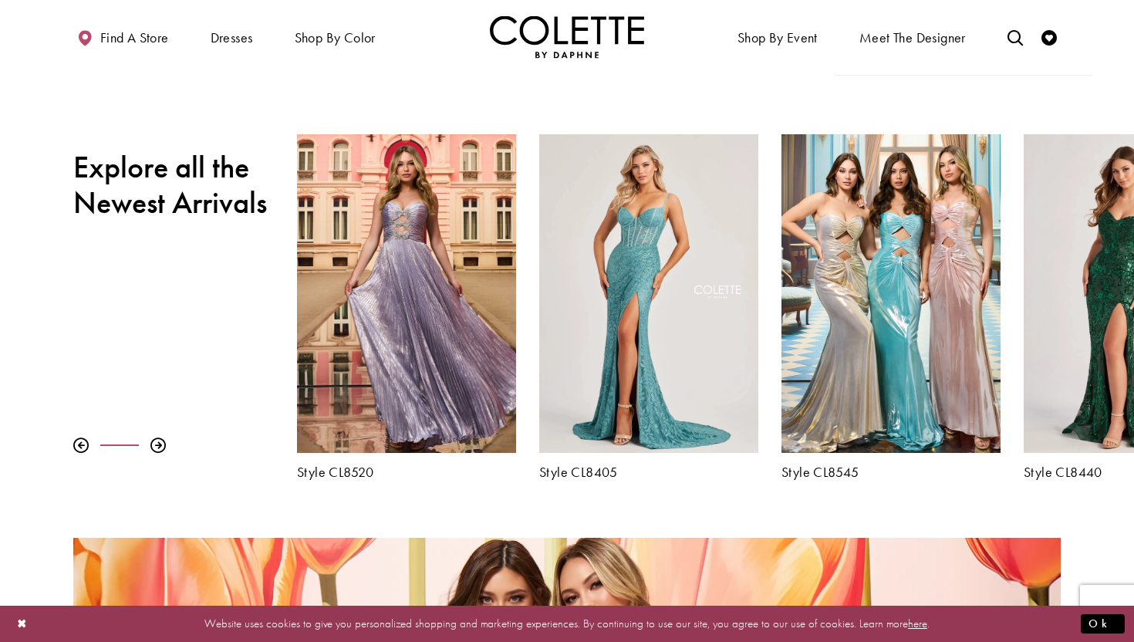
scroll to position [507, 0]
click at [160, 443] on div at bounding box center [157, 443] width 15 height 15
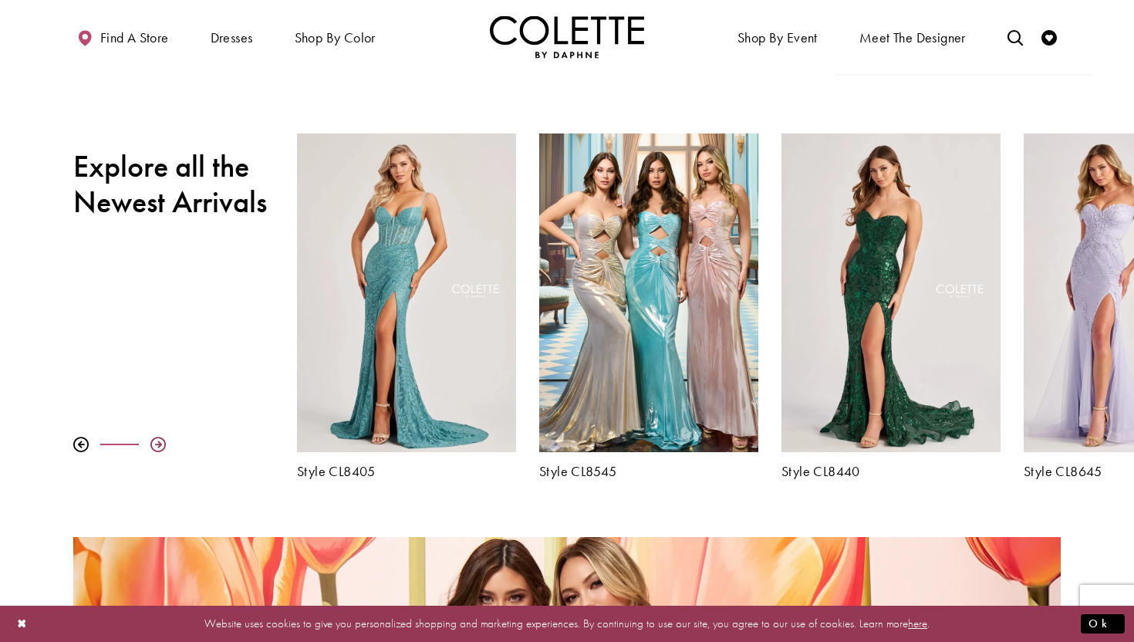
click at [160, 443] on div at bounding box center [157, 443] width 15 height 15
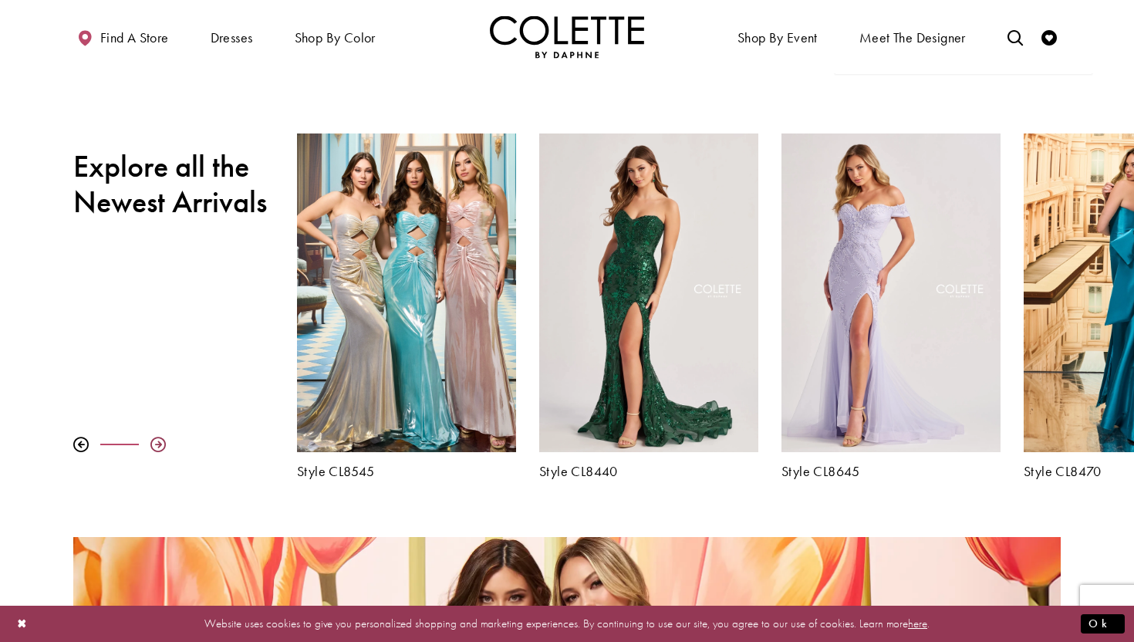
click at [160, 443] on div at bounding box center [157, 443] width 15 height 15
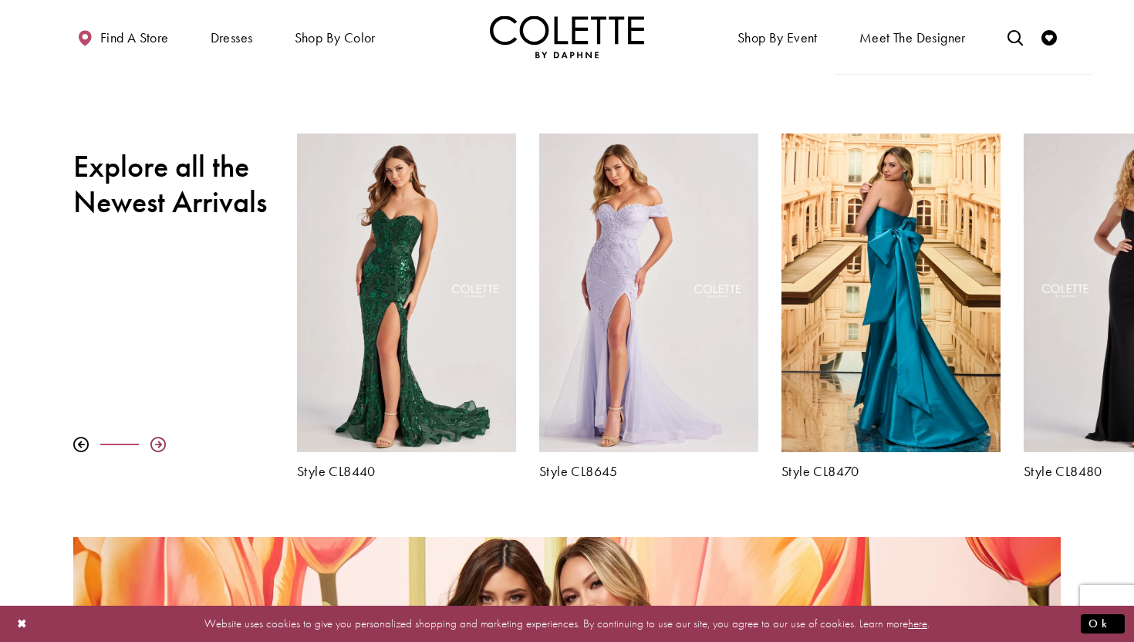
click at [160, 443] on div at bounding box center [157, 443] width 15 height 15
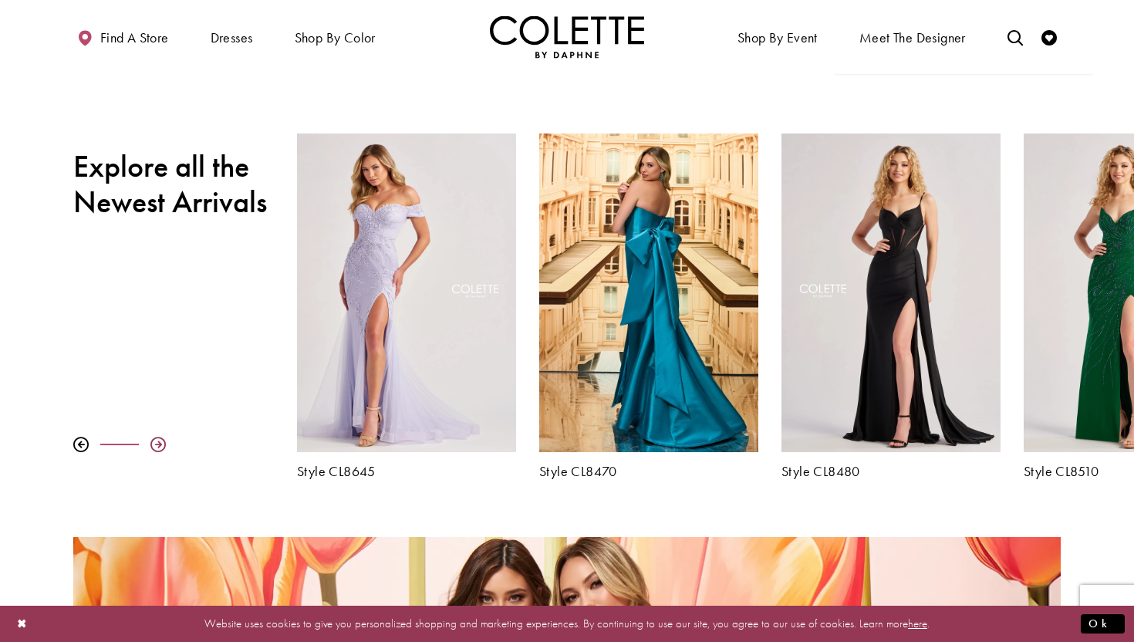
click at [160, 443] on div at bounding box center [157, 443] width 15 height 15
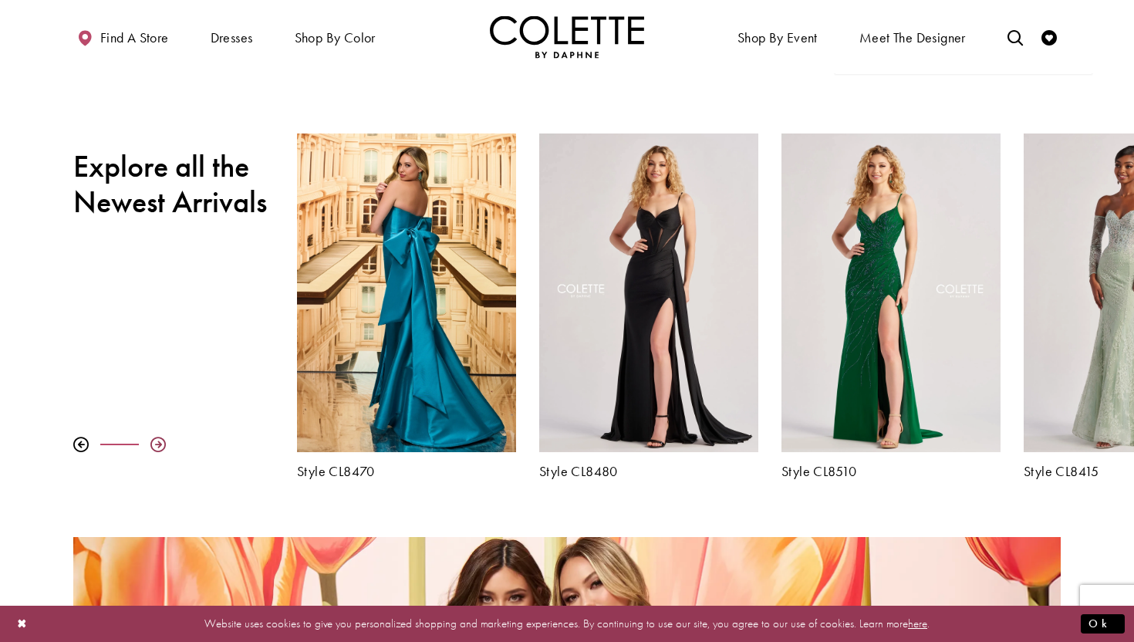
click at [160, 443] on div at bounding box center [157, 443] width 15 height 15
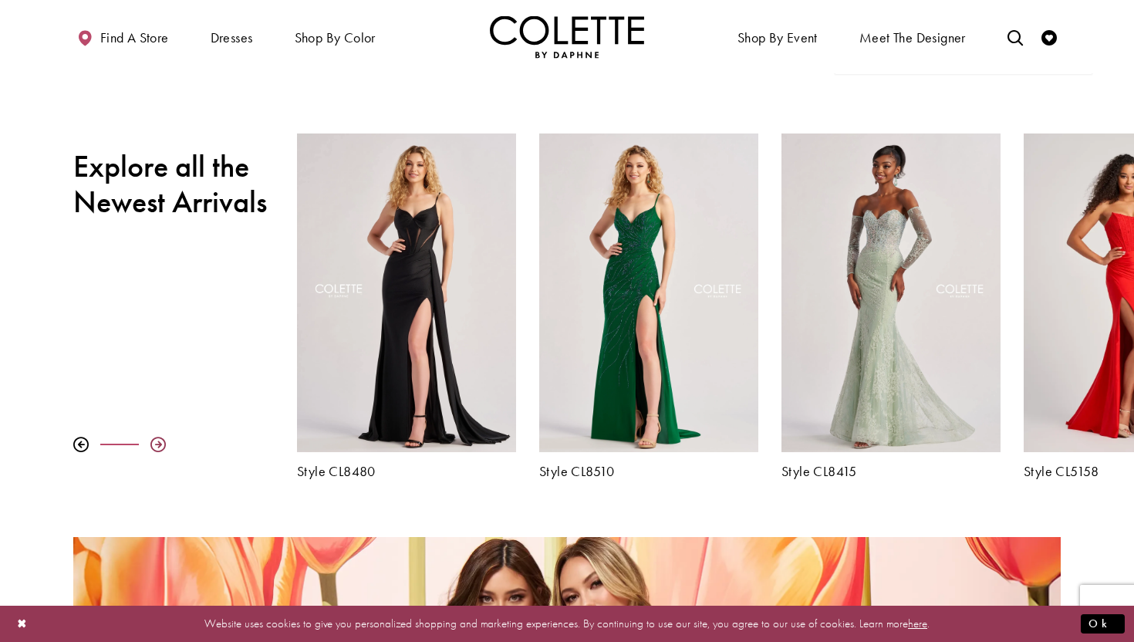
click at [160, 444] on div at bounding box center [157, 443] width 15 height 15
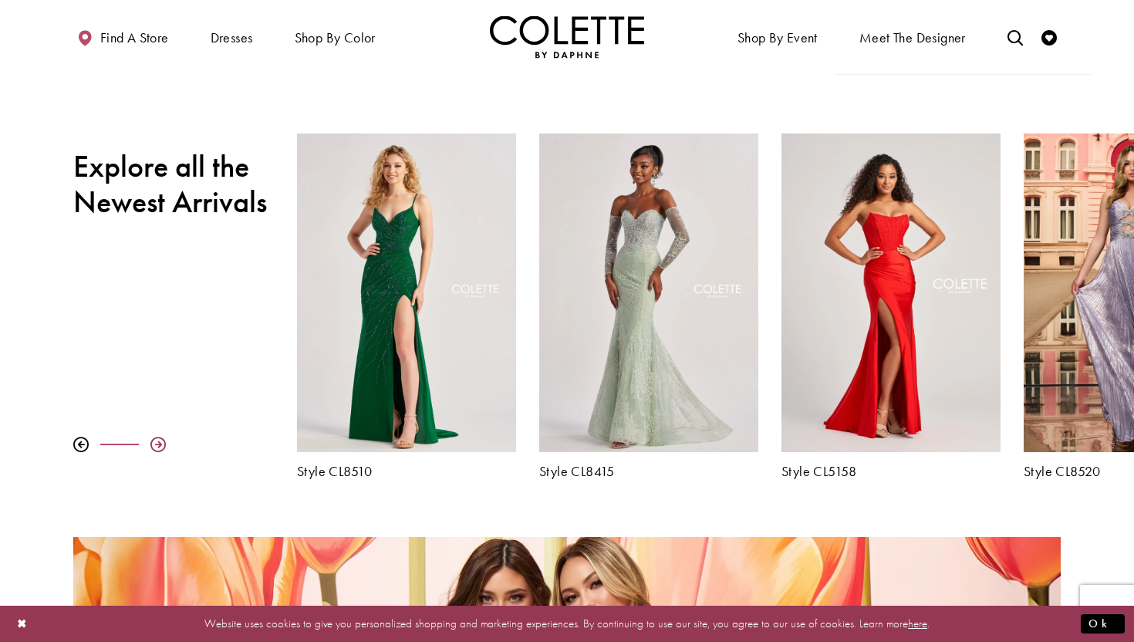
click at [161, 445] on div at bounding box center [157, 443] width 15 height 15
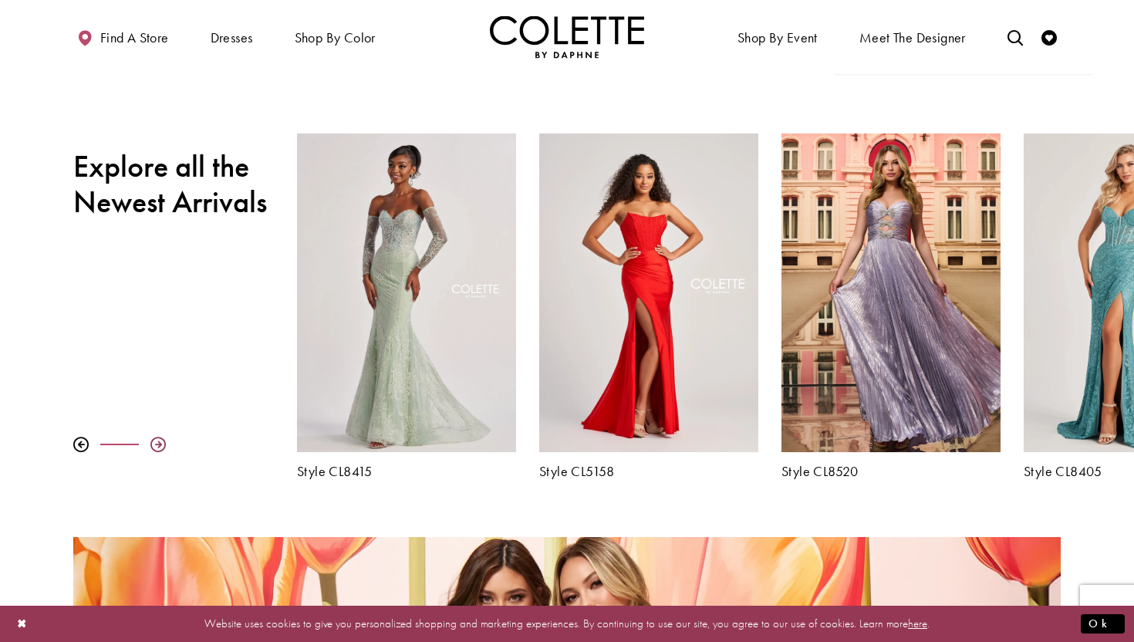
click at [161, 445] on div at bounding box center [157, 443] width 15 height 15
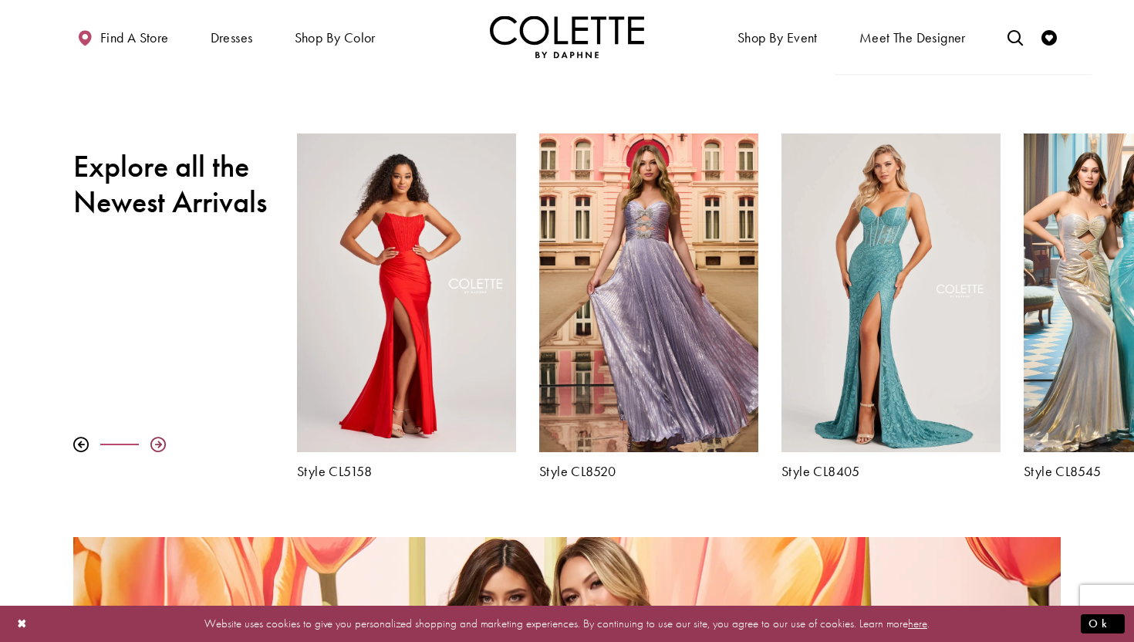
click at [162, 445] on div at bounding box center [157, 443] width 15 height 15
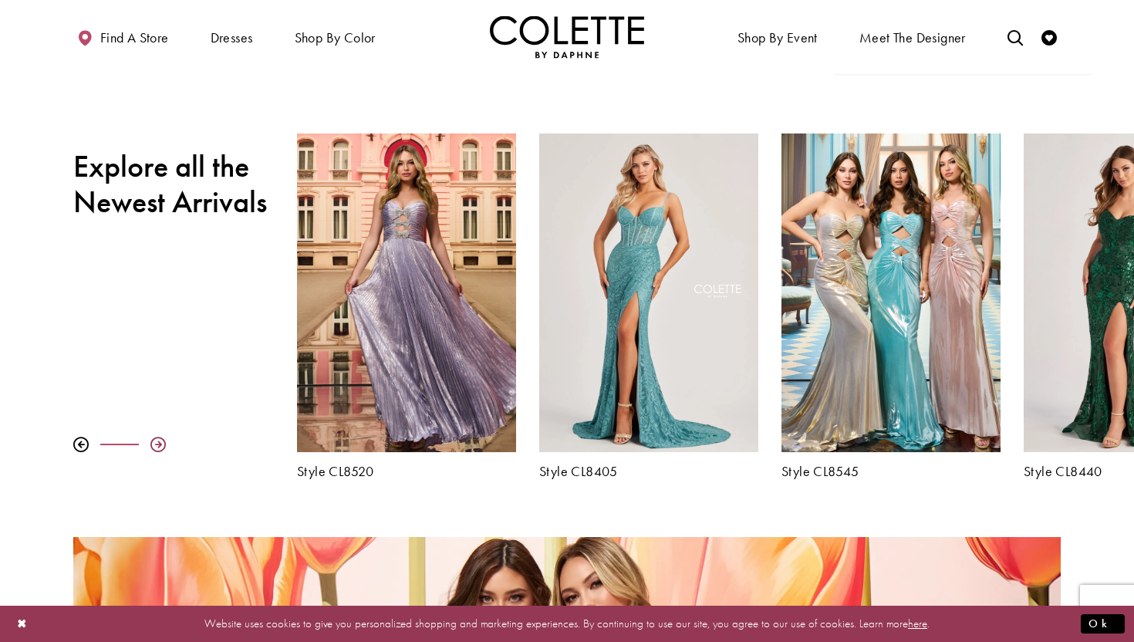
click at [162, 446] on div at bounding box center [157, 443] width 15 height 15
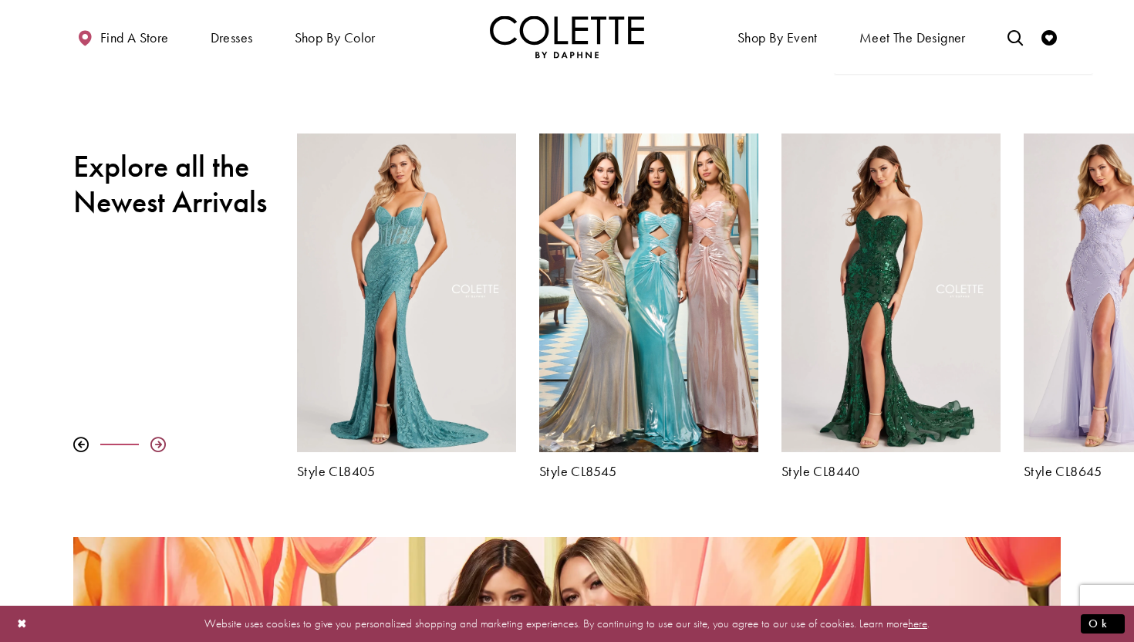
click at [162, 446] on div at bounding box center [157, 443] width 15 height 15
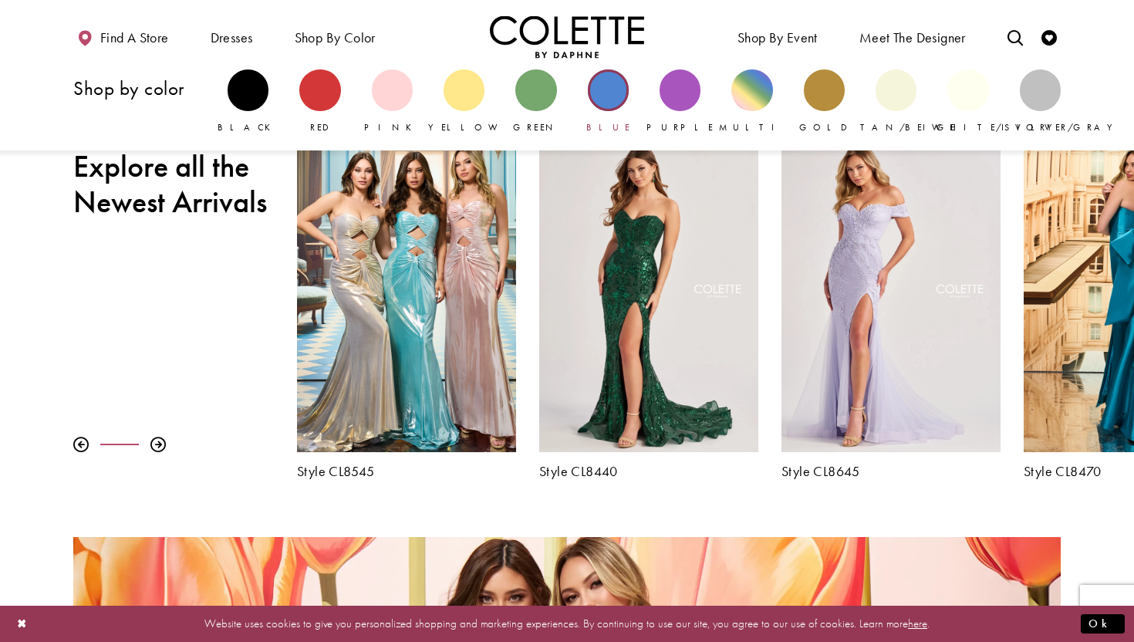
click at [596, 88] on div "Primary block" at bounding box center [608, 89] width 41 height 41
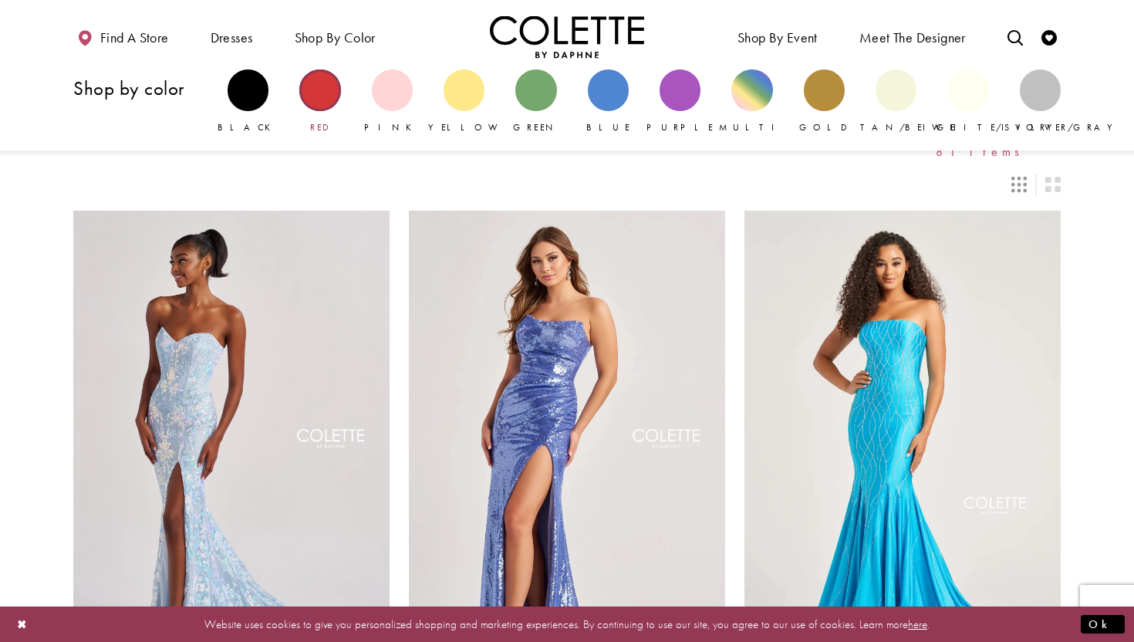
click at [311, 106] on div "Primary block" at bounding box center [319, 89] width 41 height 41
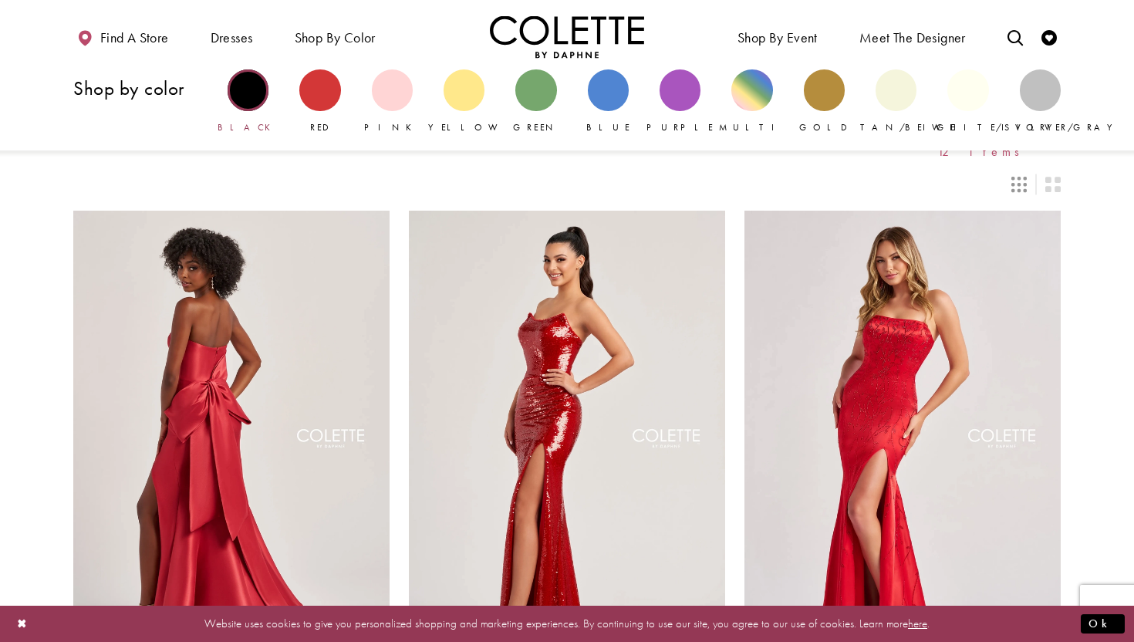
click at [246, 97] on div "Primary block" at bounding box center [248, 89] width 41 height 41
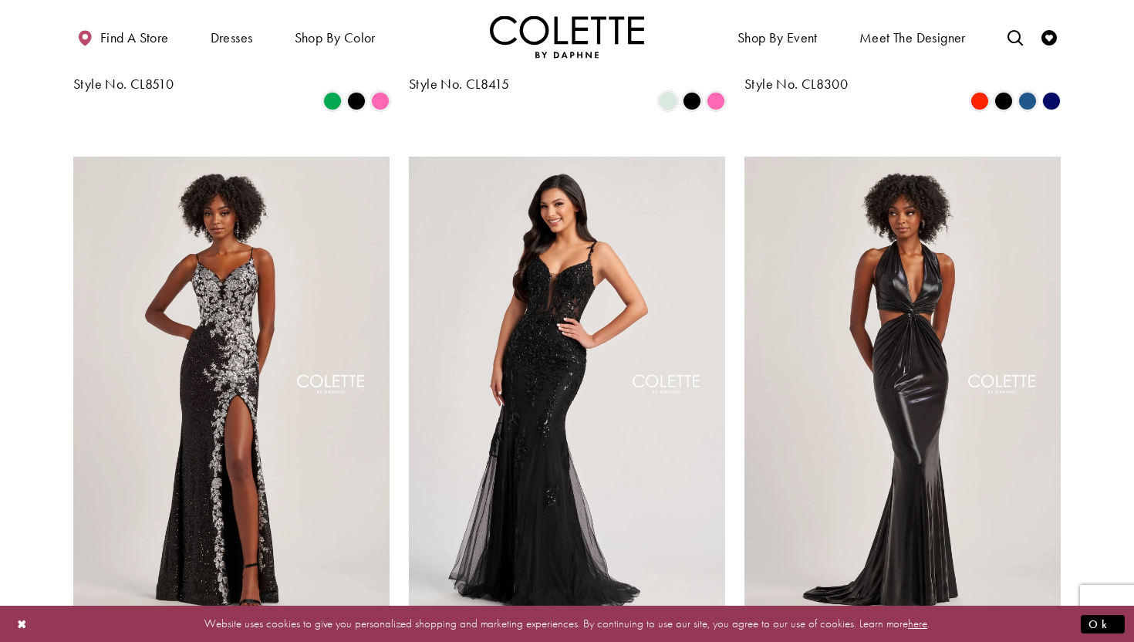
scroll to position [1190, 0]
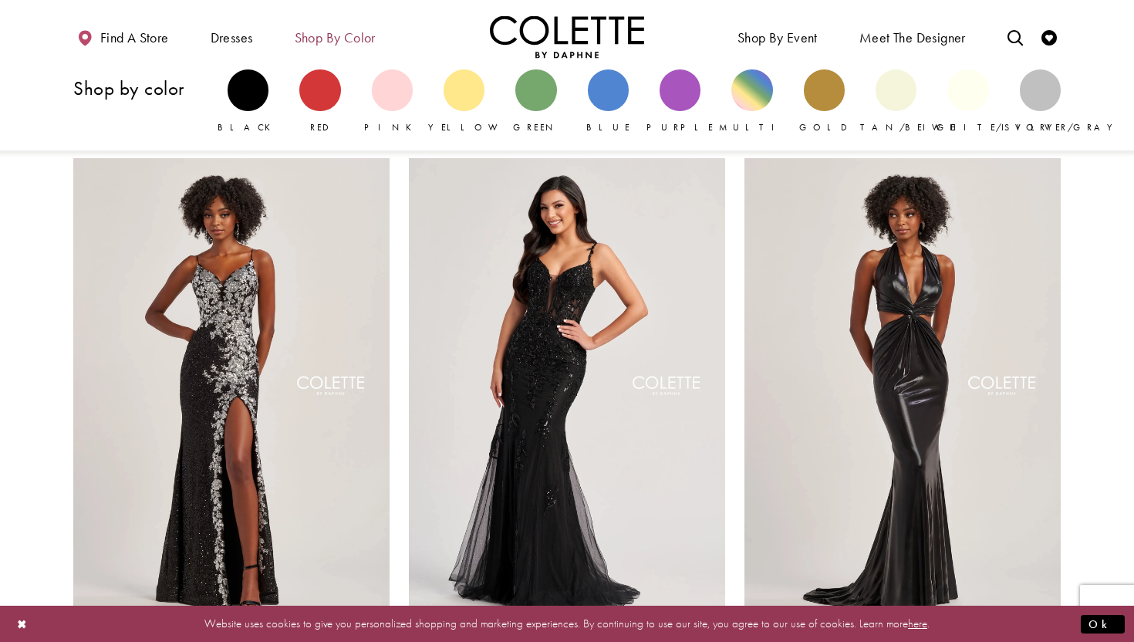
click at [376, 43] on span "Shop by color" at bounding box center [335, 37] width 81 height 15
click at [459, 85] on div "Primary block" at bounding box center [463, 89] width 41 height 41
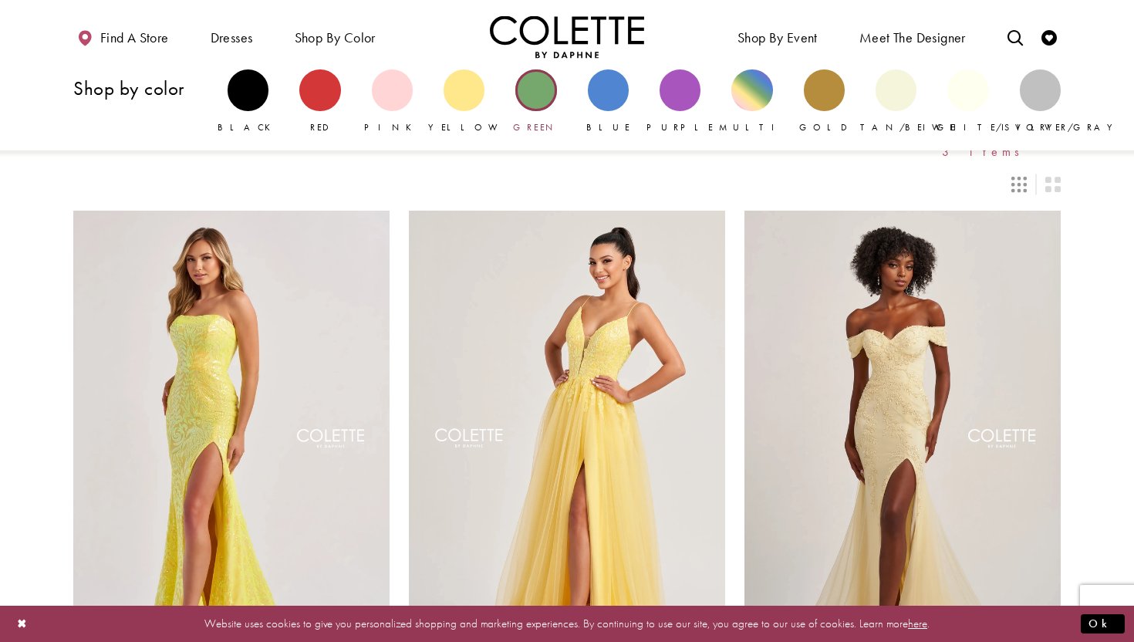
click at [531, 99] on div "Primary block" at bounding box center [535, 89] width 41 height 41
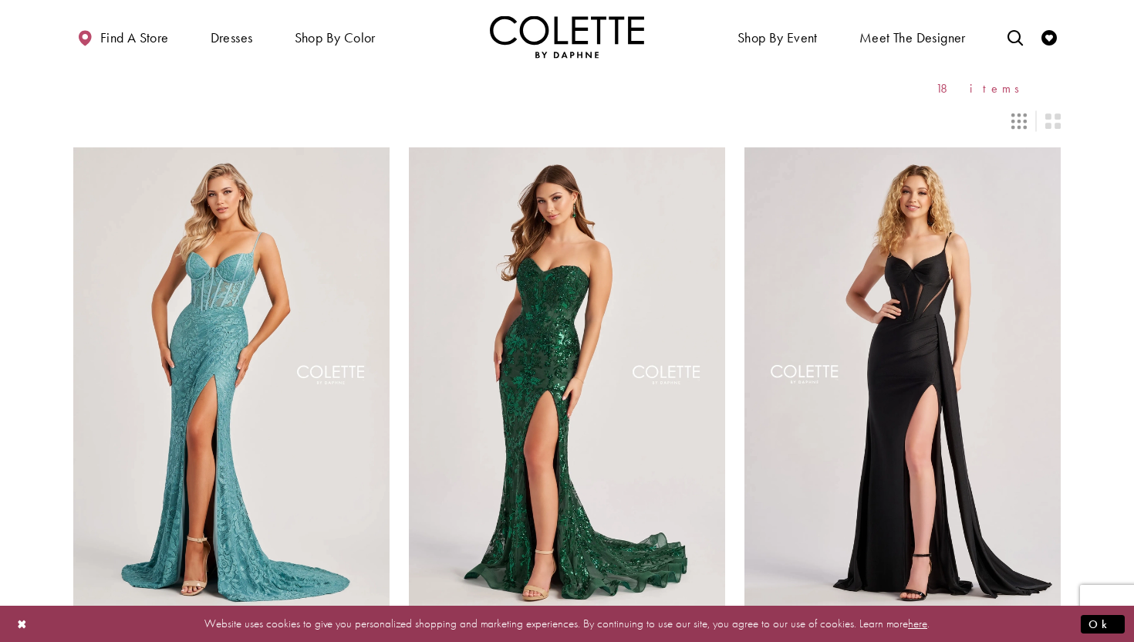
scroll to position [62, 0]
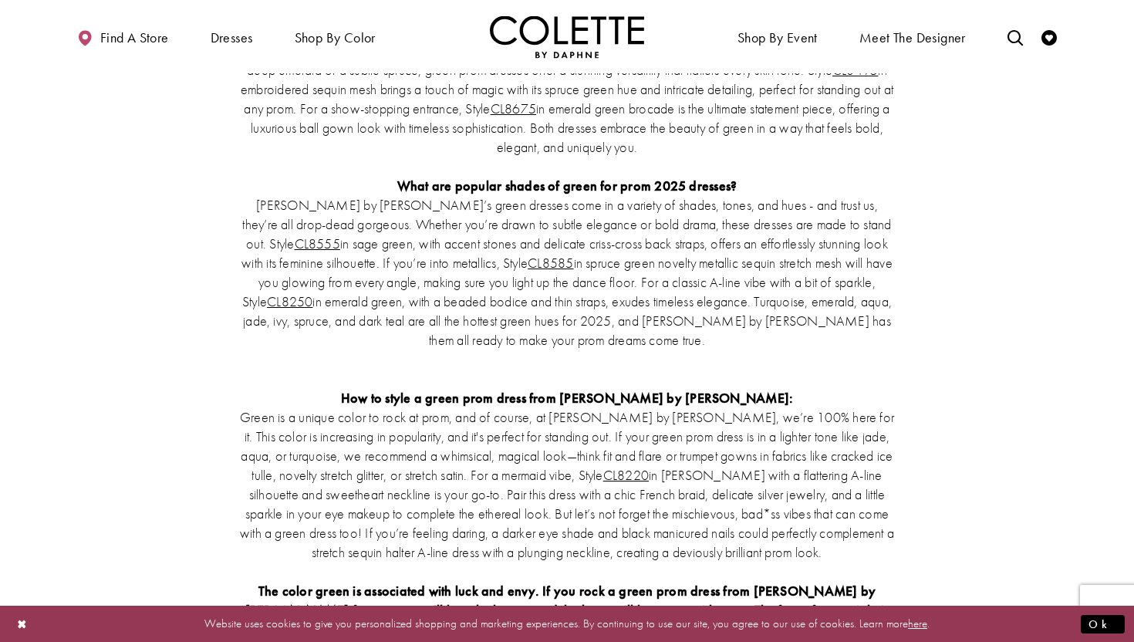
scroll to position [3386, 0]
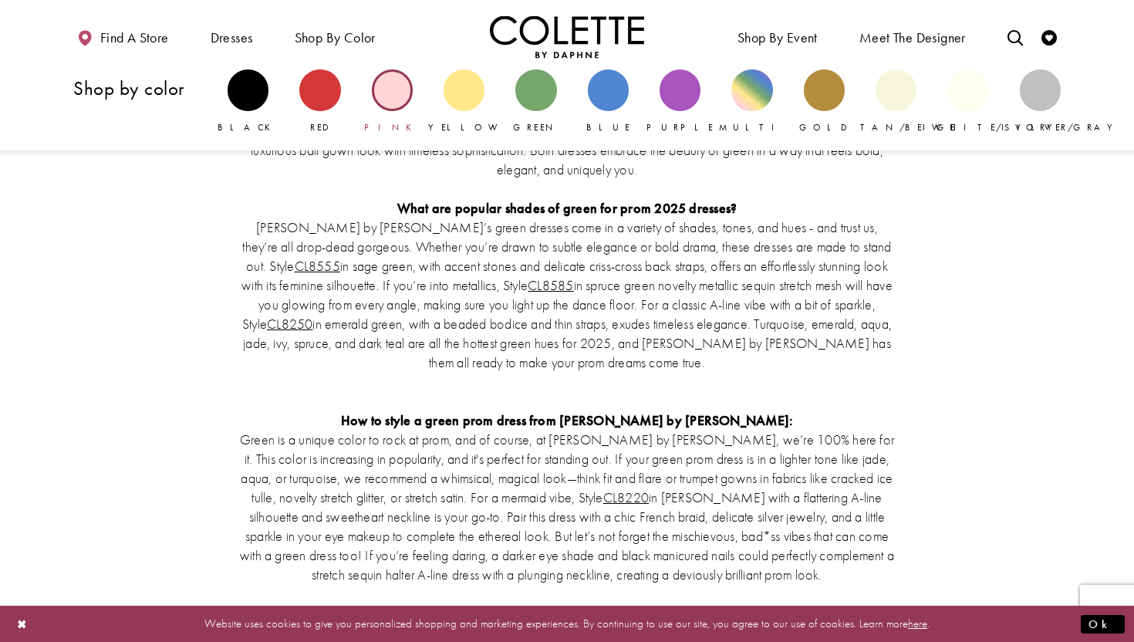
click at [399, 94] on div "Primary block" at bounding box center [392, 89] width 41 height 41
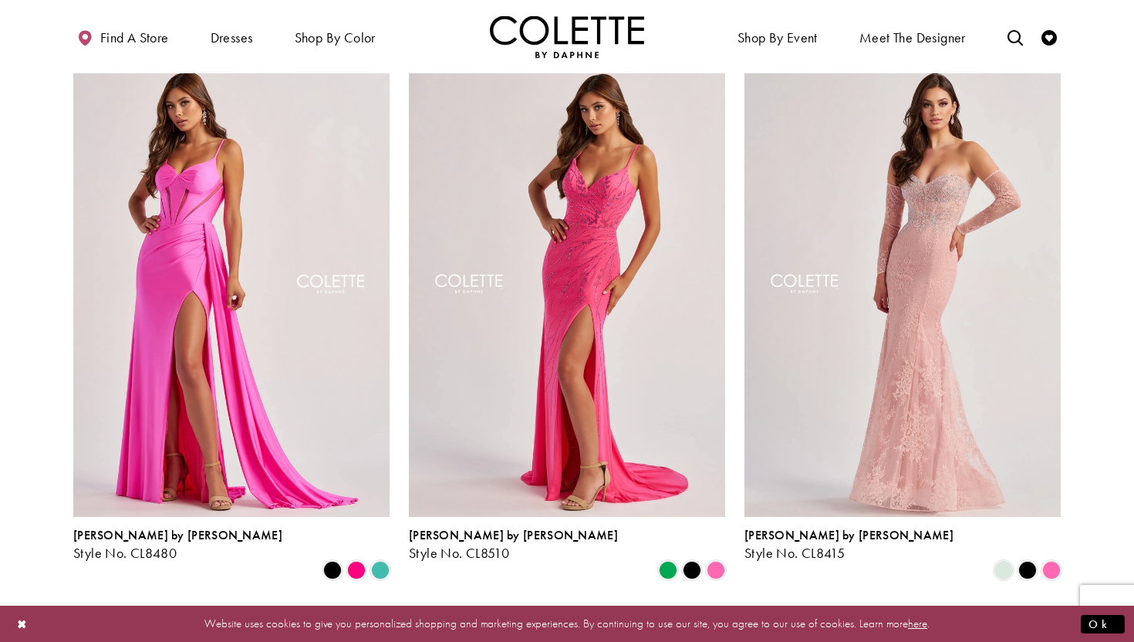
scroll to position [723, 0]
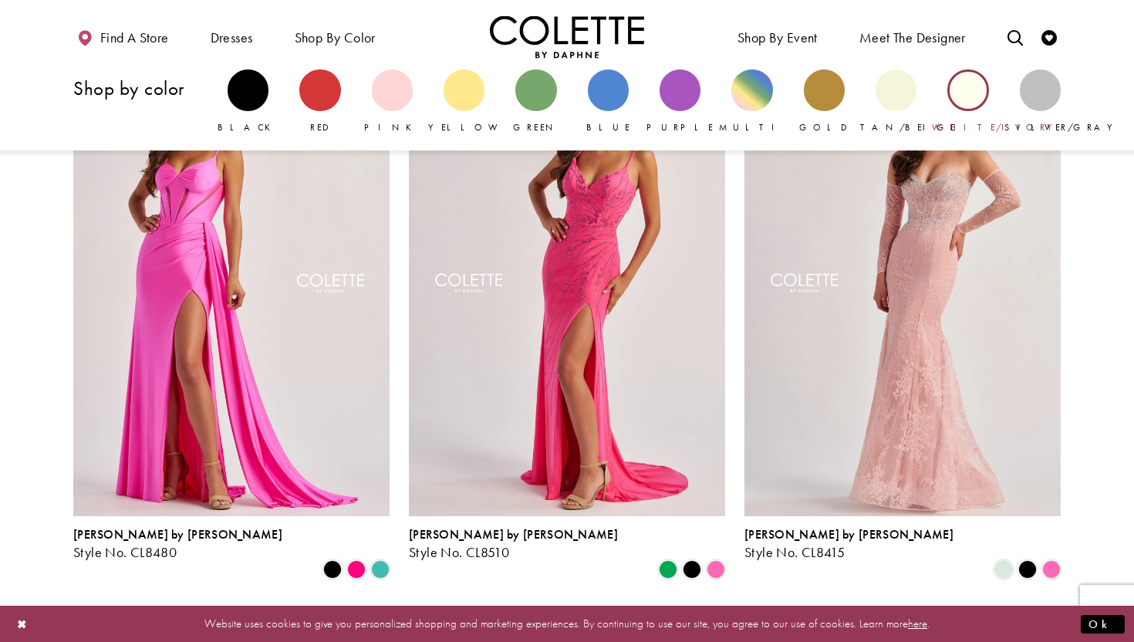
click at [956, 95] on div "Primary block" at bounding box center [967, 89] width 41 height 41
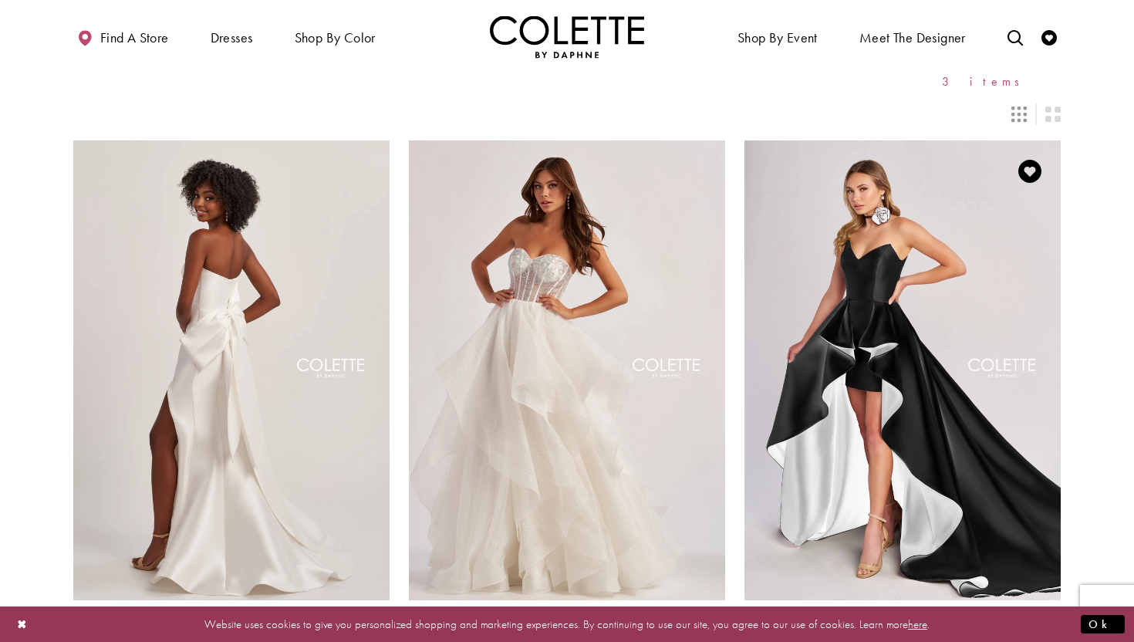
scroll to position [69, 0]
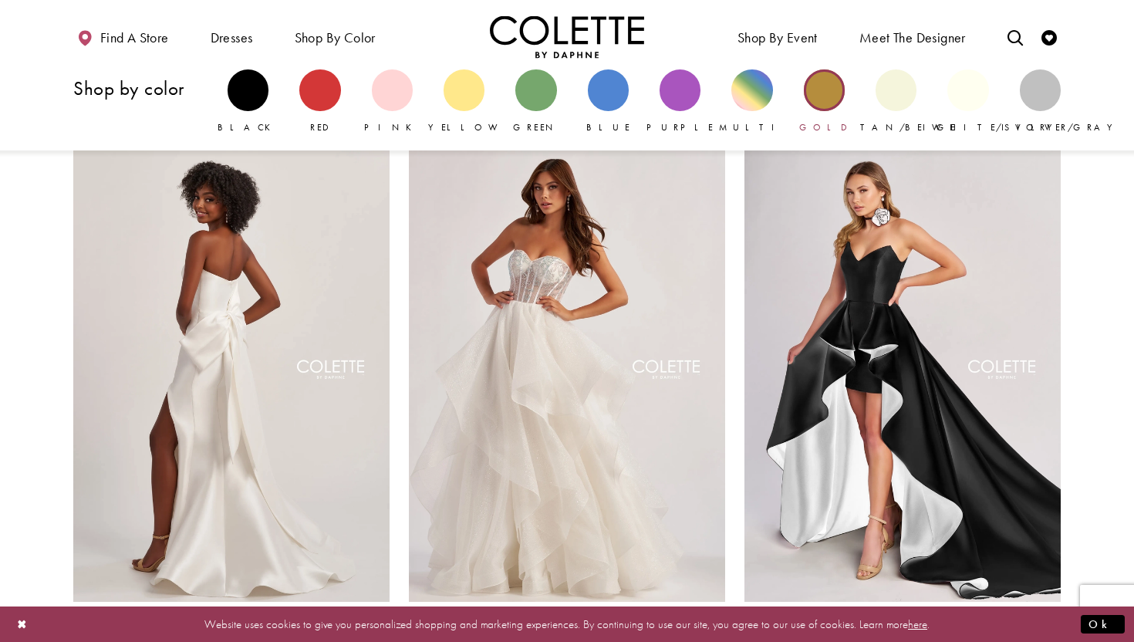
click at [820, 89] on div "Primary block" at bounding box center [824, 89] width 41 height 41
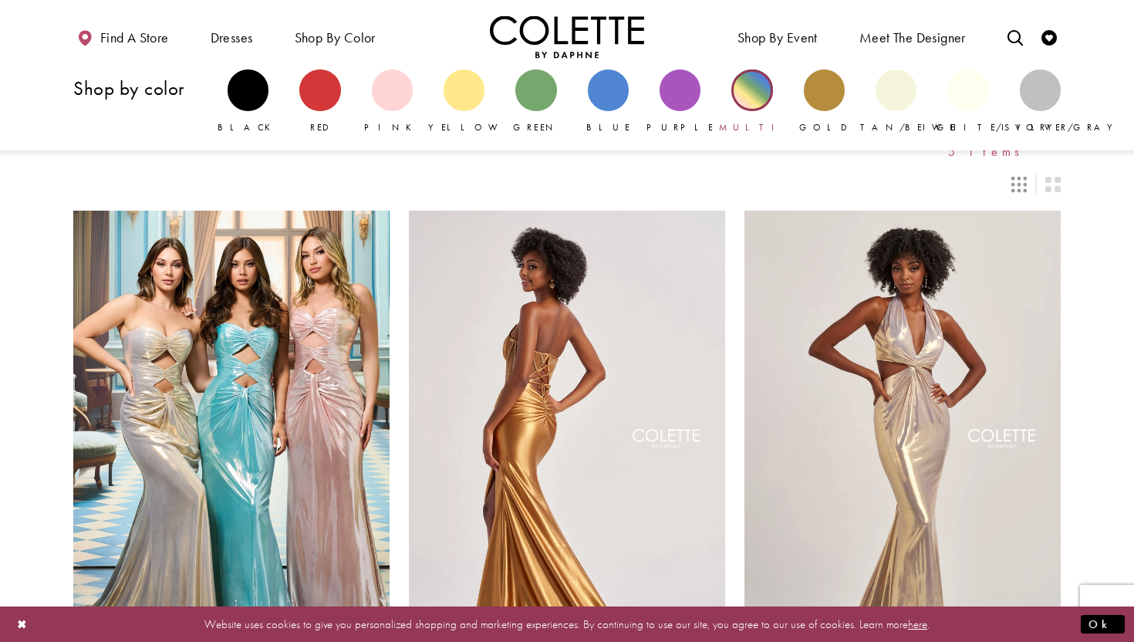
click at [738, 107] on link "Multi" at bounding box center [751, 101] width 41 height 65
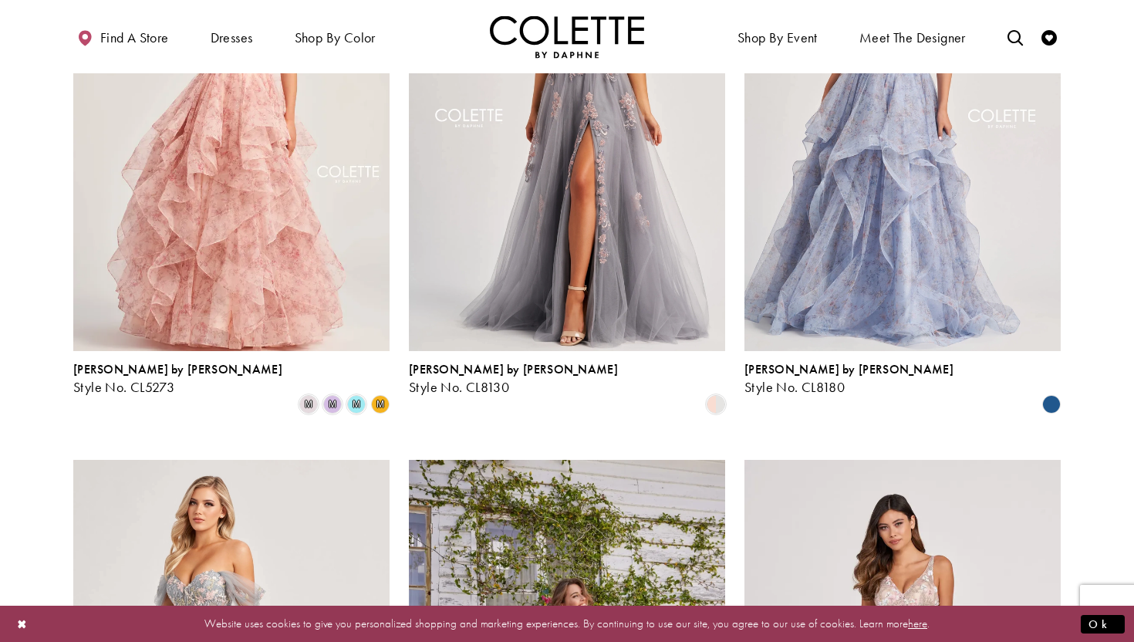
scroll to position [918, 0]
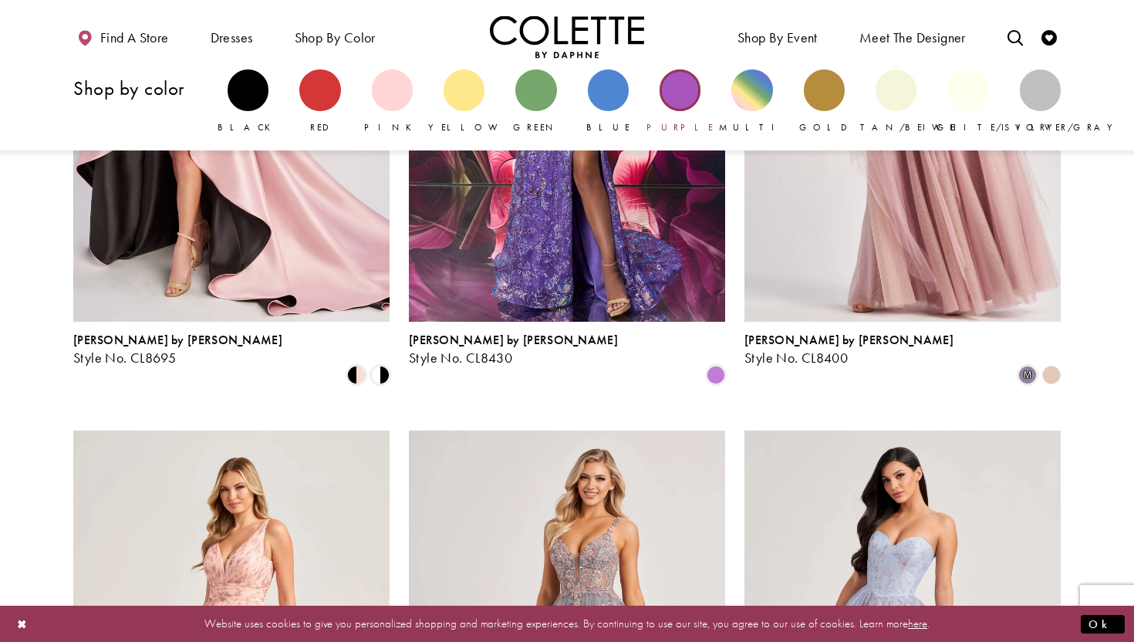
click at [675, 104] on div "Primary block" at bounding box center [679, 89] width 41 height 41
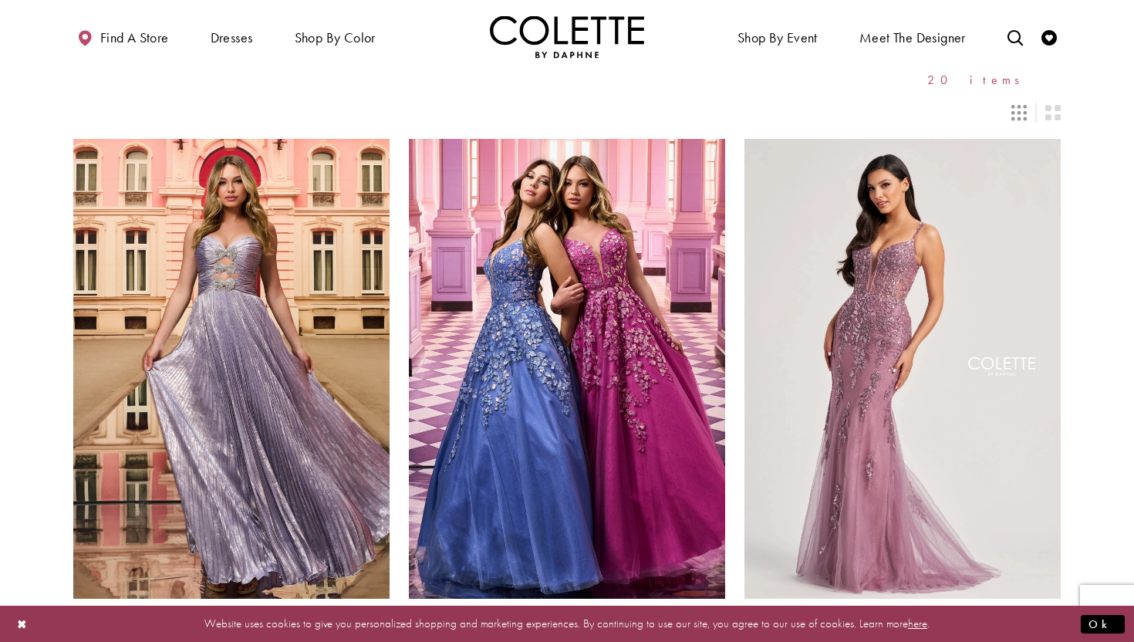
scroll to position [68, 0]
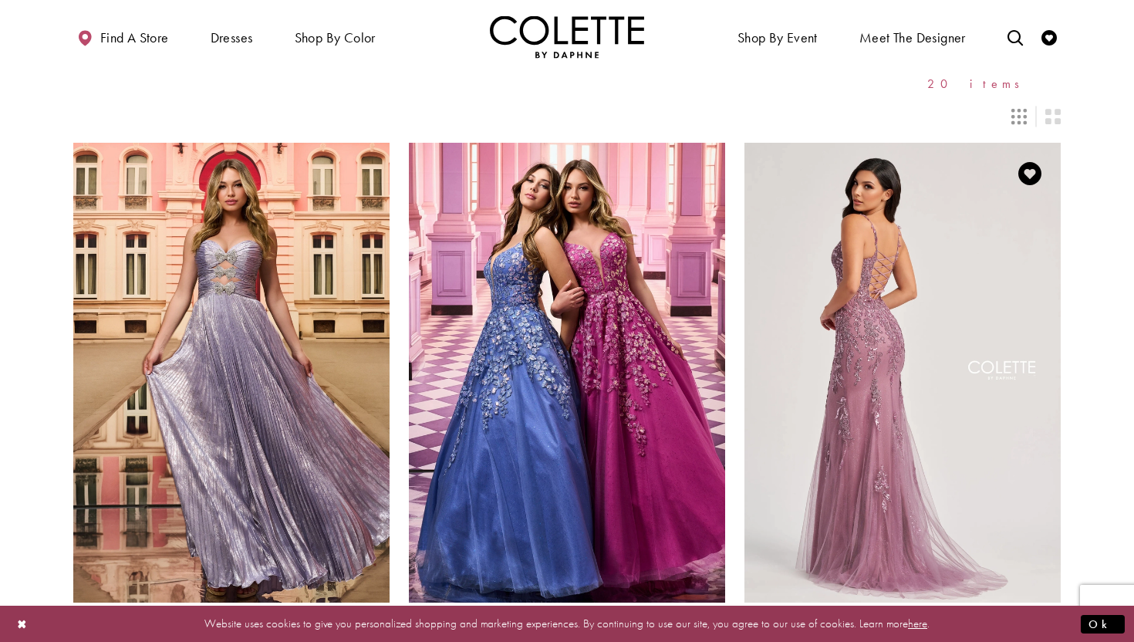
click at [837, 426] on img "Visit Colette by Daphne Style No. CL8210 Page" at bounding box center [902, 373] width 316 height 460
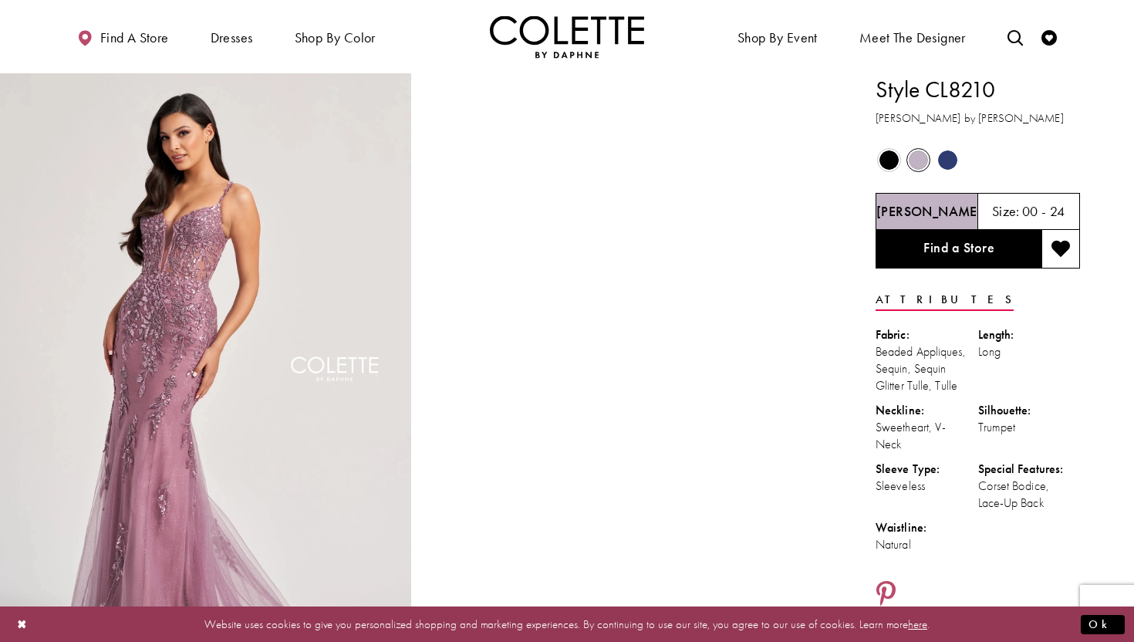
click at [950, 156] on span "Product color controls state depends on size chosen" at bounding box center [947, 159] width 19 height 19
click at [941, 209] on h5 "Navy Blue" at bounding box center [926, 211] width 61 height 15
click at [920, 209] on h5 "Navy Blue" at bounding box center [926, 211] width 61 height 15
click at [890, 162] on span "Product color controls state depends on size chosen" at bounding box center [888, 159] width 19 height 19
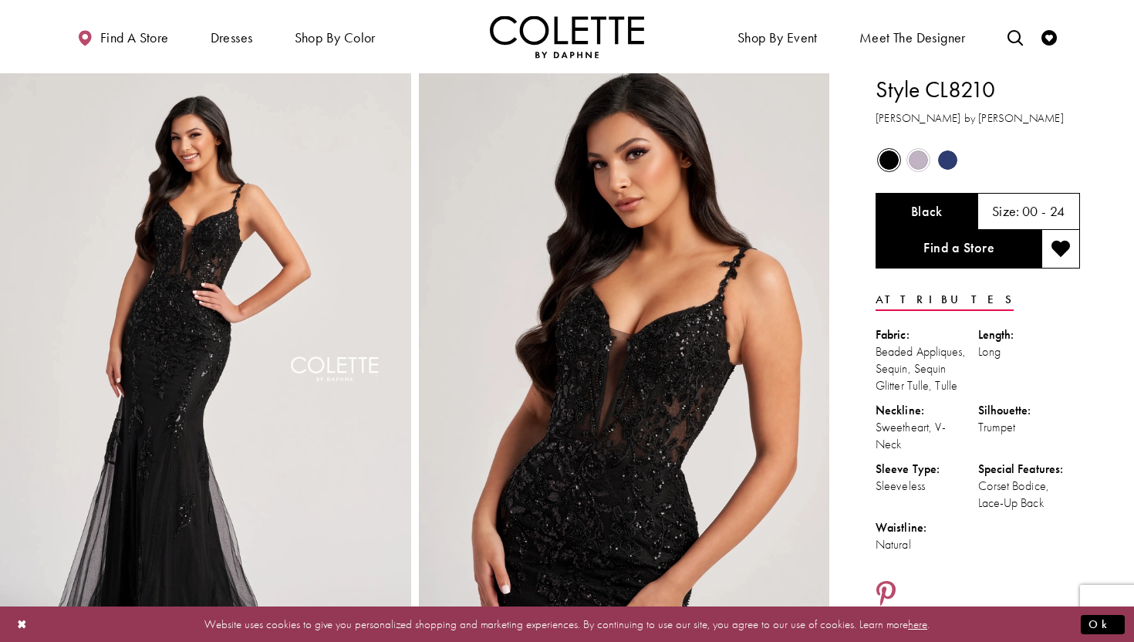
click at [950, 161] on span "Product color controls state depends on size chosen" at bounding box center [947, 159] width 19 height 19
click at [916, 164] on span "Product color controls state depends on size chosen" at bounding box center [917, 159] width 19 height 19
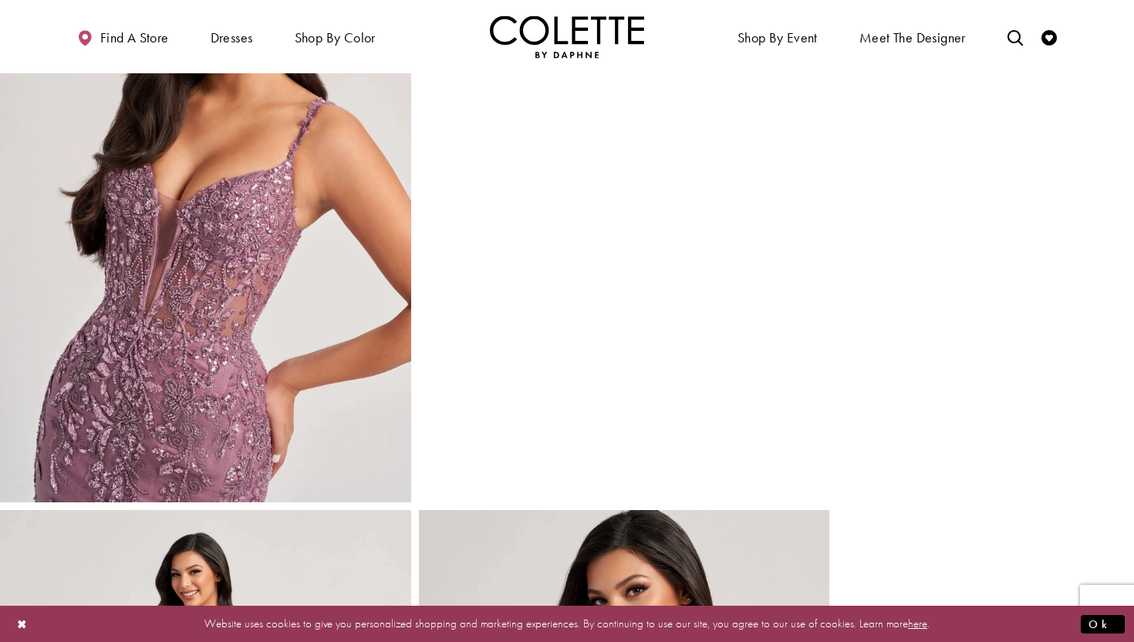
scroll to position [787, 0]
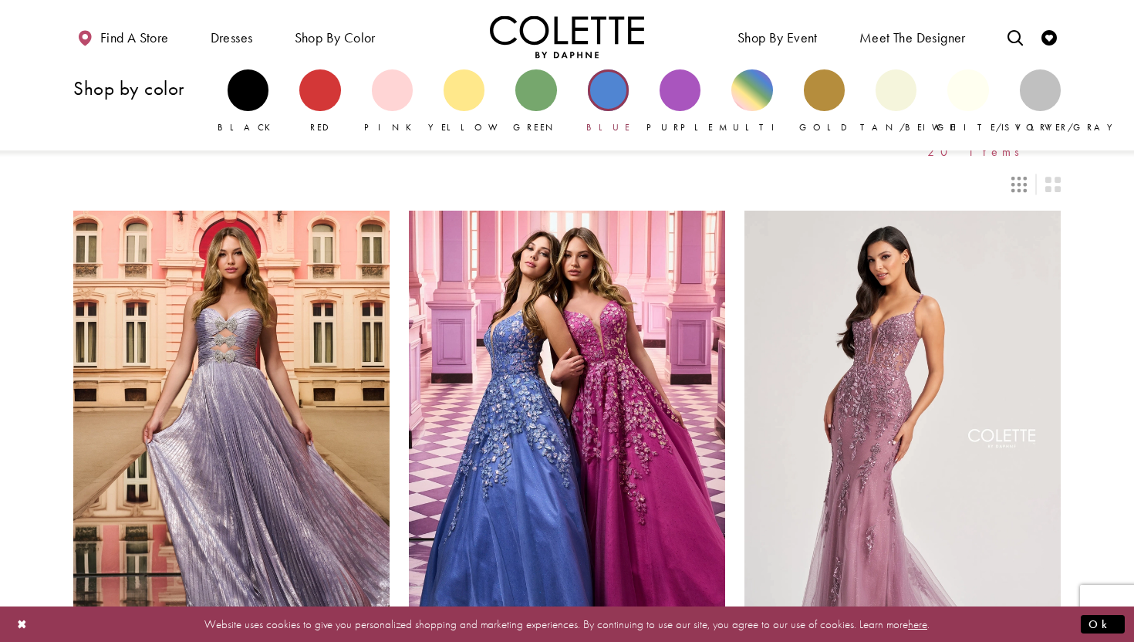
click at [615, 103] on div "Primary block" at bounding box center [608, 89] width 41 height 41
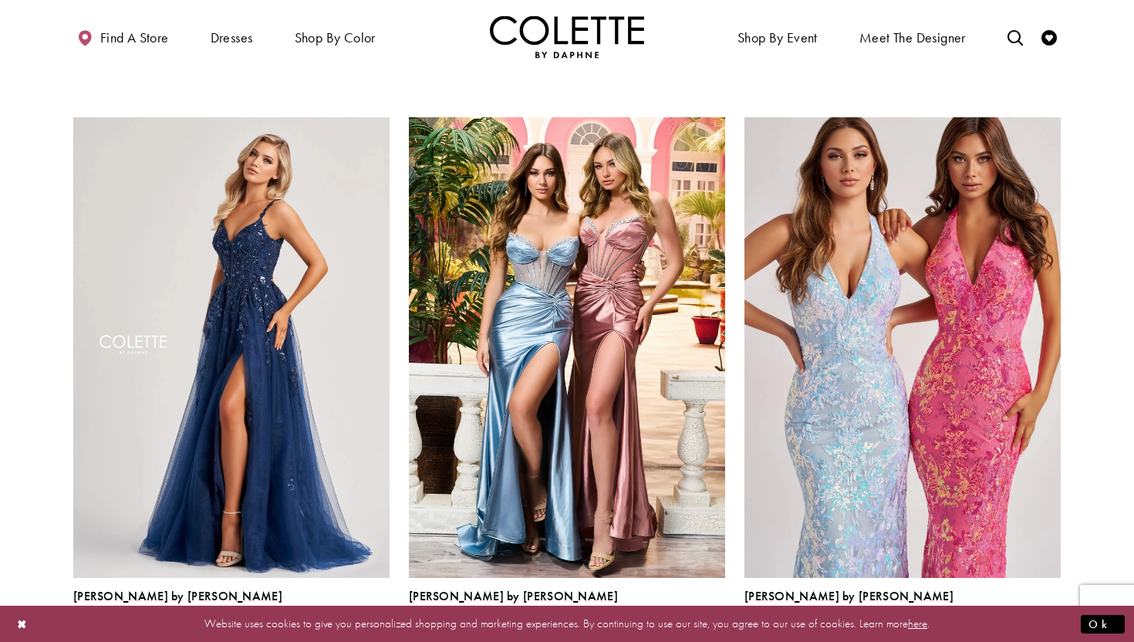
scroll to position [656, 0]
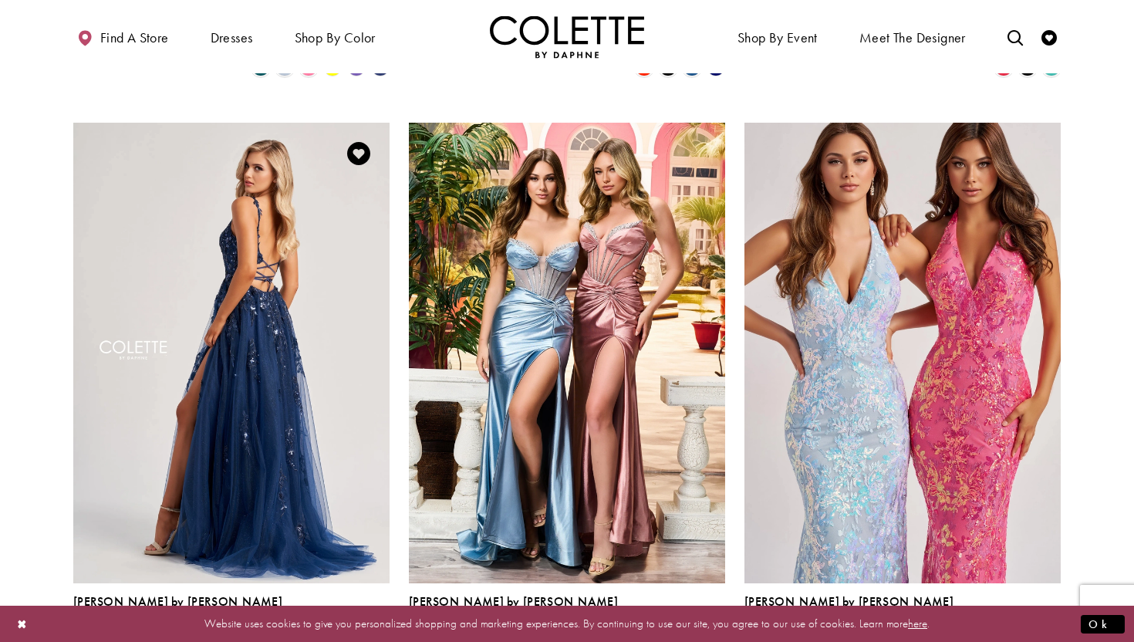
click at [180, 414] on img "Visit Colette by Daphne Style No. CL8060 Page" at bounding box center [231, 353] width 316 height 460
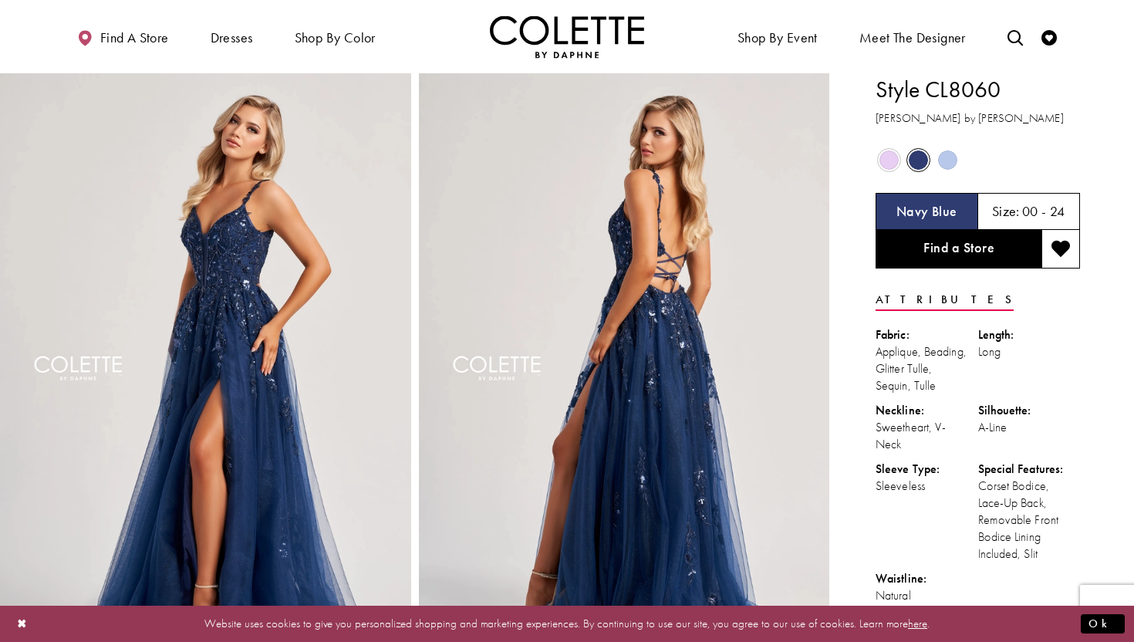
click at [888, 164] on span "Product color controls state depends on size chosen" at bounding box center [888, 159] width 19 height 19
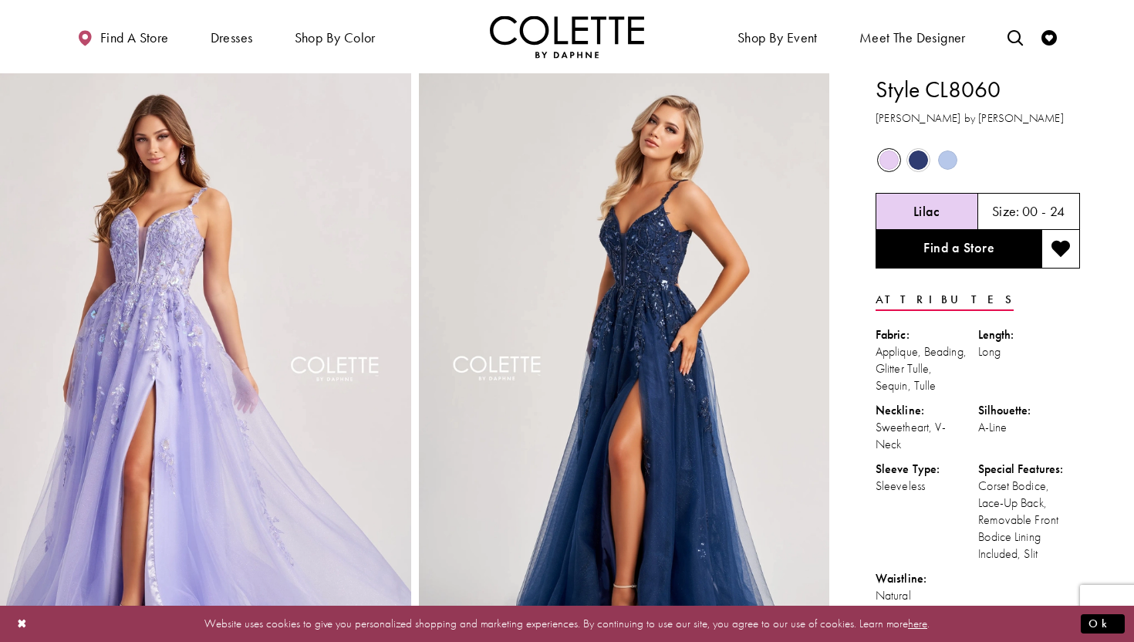
click at [918, 165] on span "Product color controls state depends on size chosen" at bounding box center [917, 159] width 19 height 19
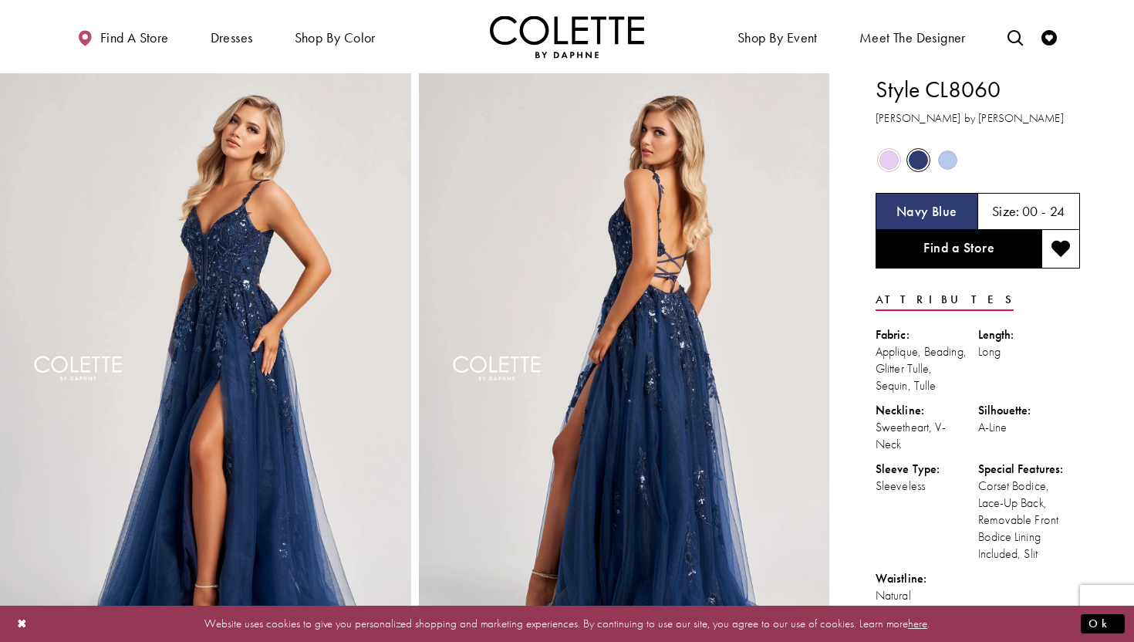
click at [951, 163] on span "Product color controls state depends on size chosen" at bounding box center [947, 159] width 19 height 19
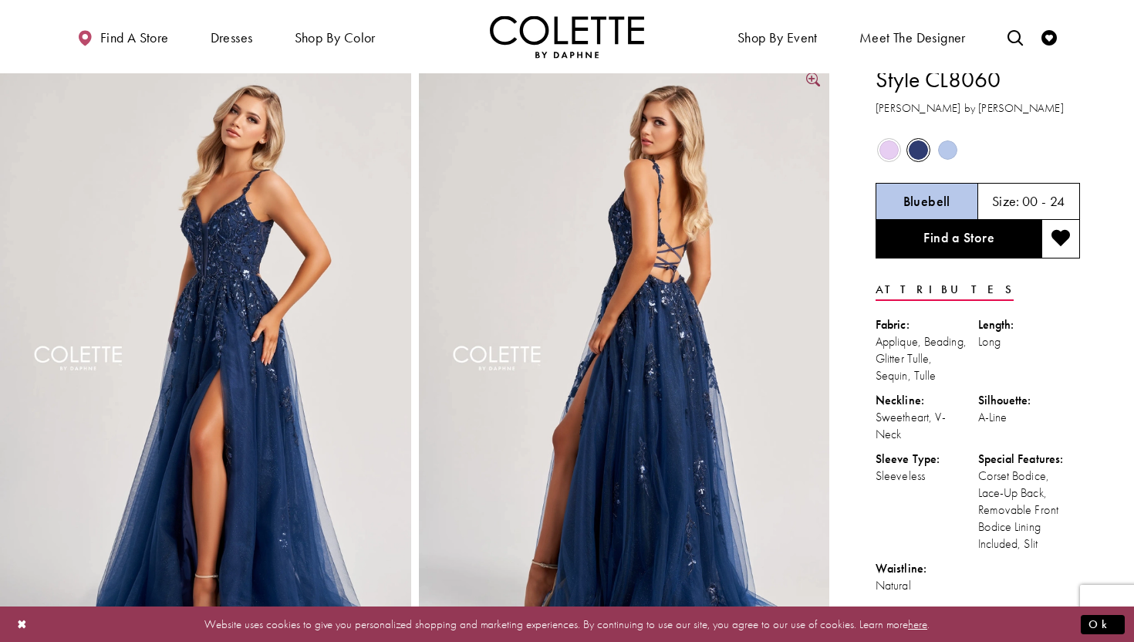
scroll to position [6, 0]
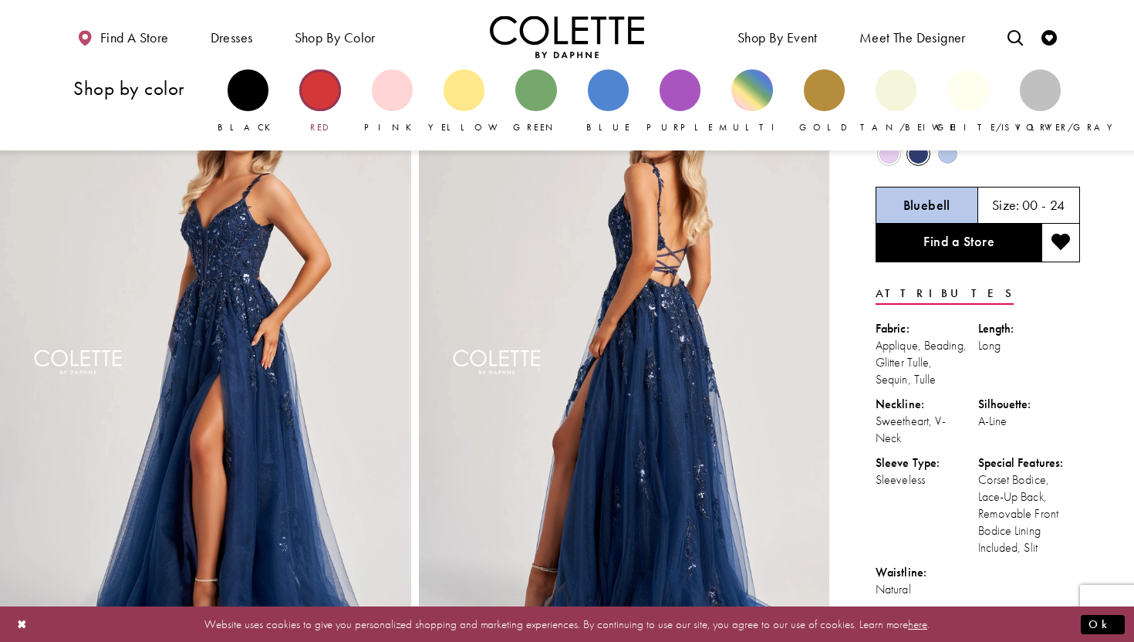
click at [315, 86] on div "Primary block" at bounding box center [319, 89] width 41 height 41
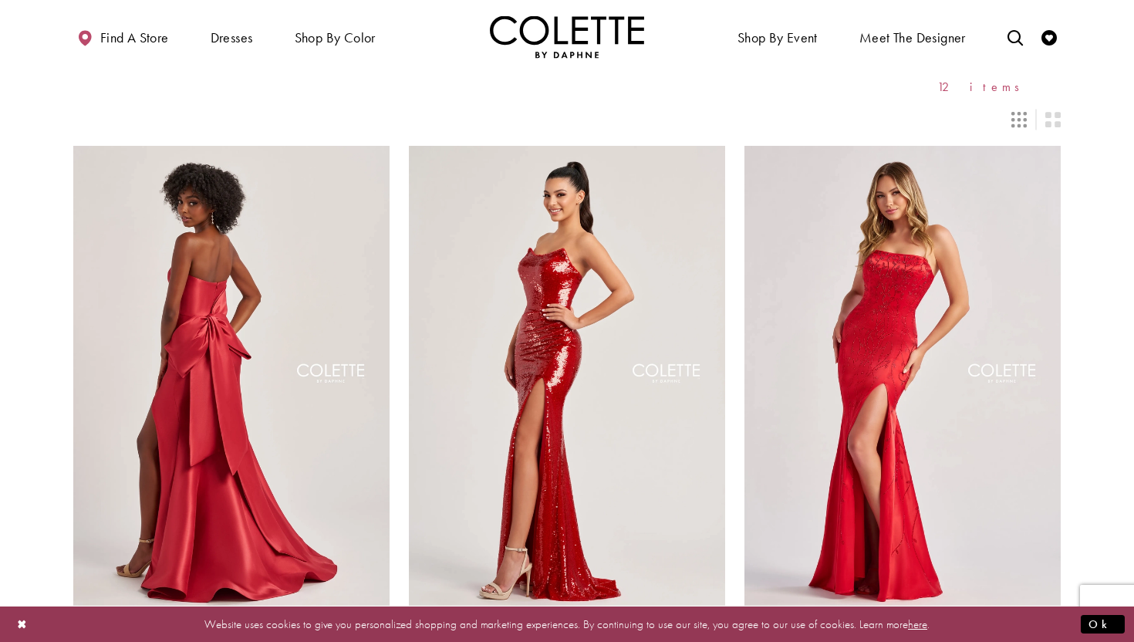
scroll to position [67, 0]
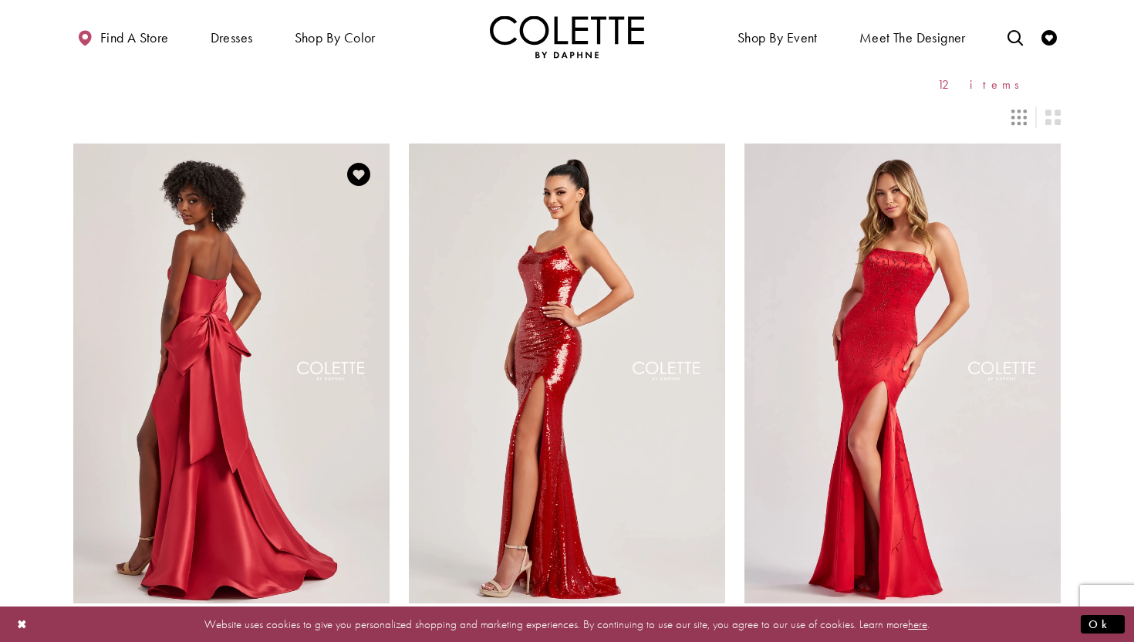
click at [197, 420] on img "Visit Colette by Daphne Style No. CL8470 Page" at bounding box center [231, 373] width 316 height 460
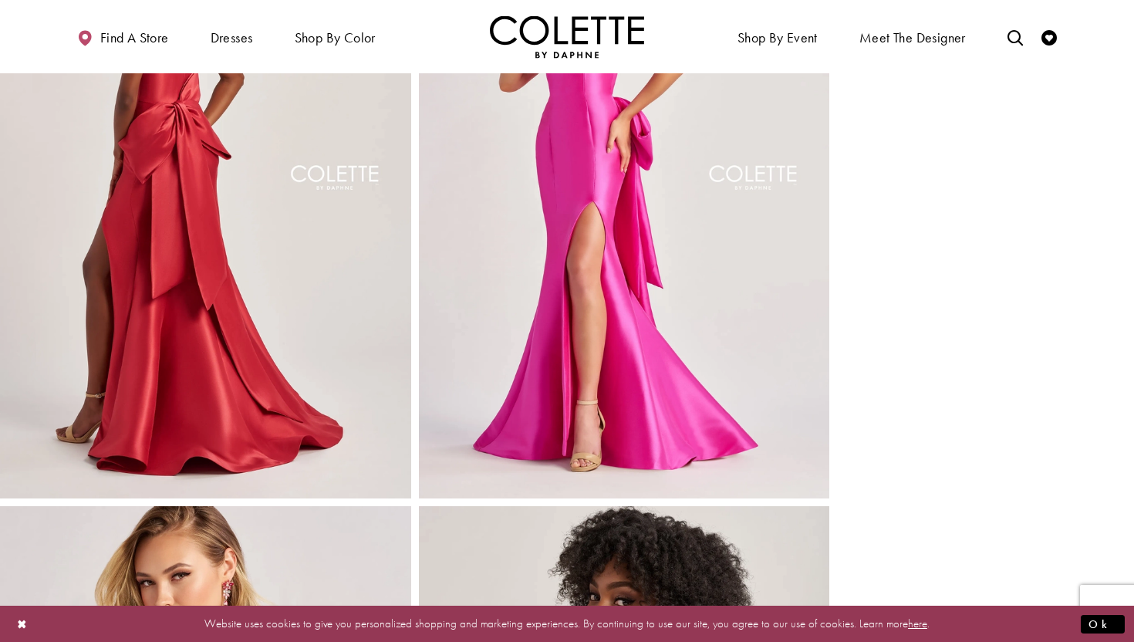
scroll to position [2058, 0]
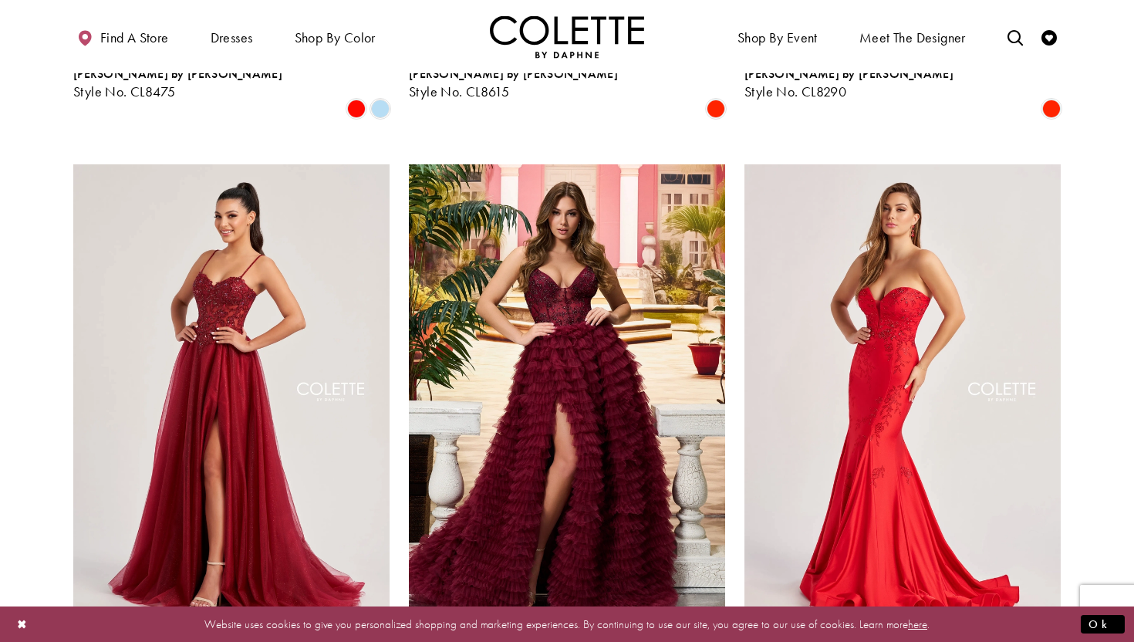
scroll to position [1751, 0]
click at [220, 419] on img "Visit Colette by Daphne Style No. CL8280 Page" at bounding box center [231, 395] width 316 height 460
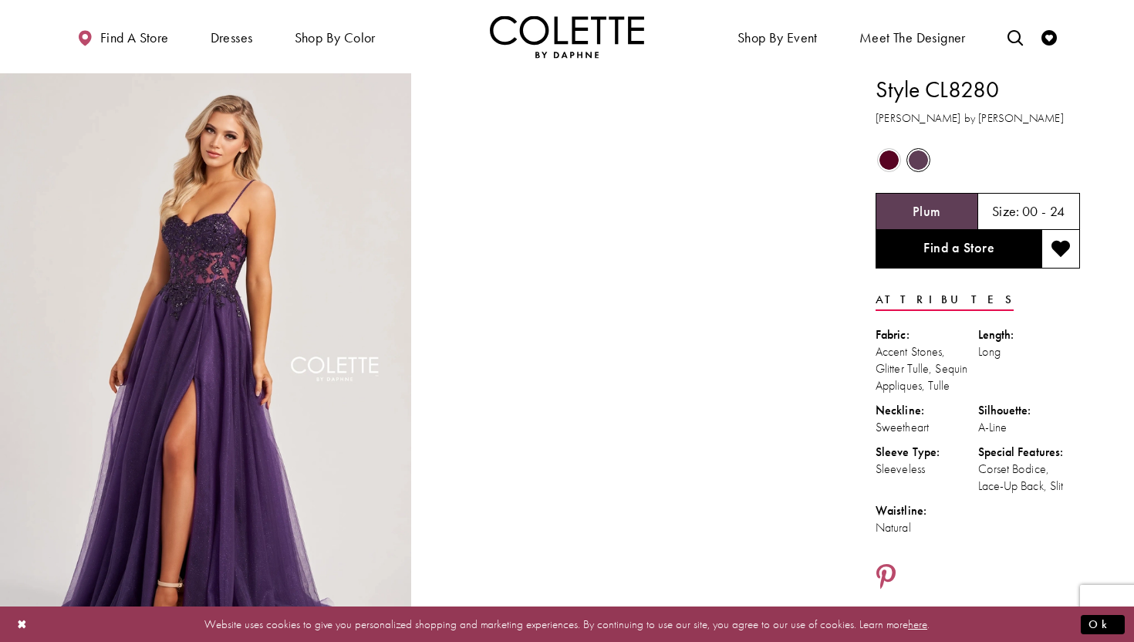
click at [886, 158] on span "Product color controls state depends on size chosen" at bounding box center [888, 159] width 19 height 19
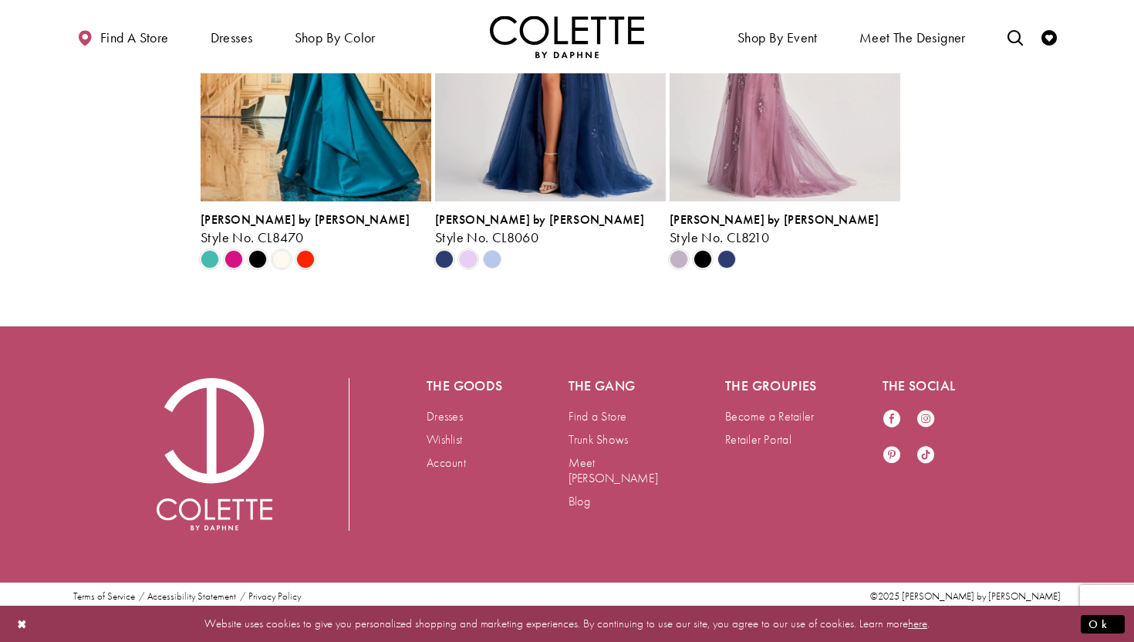
scroll to position [2122, 0]
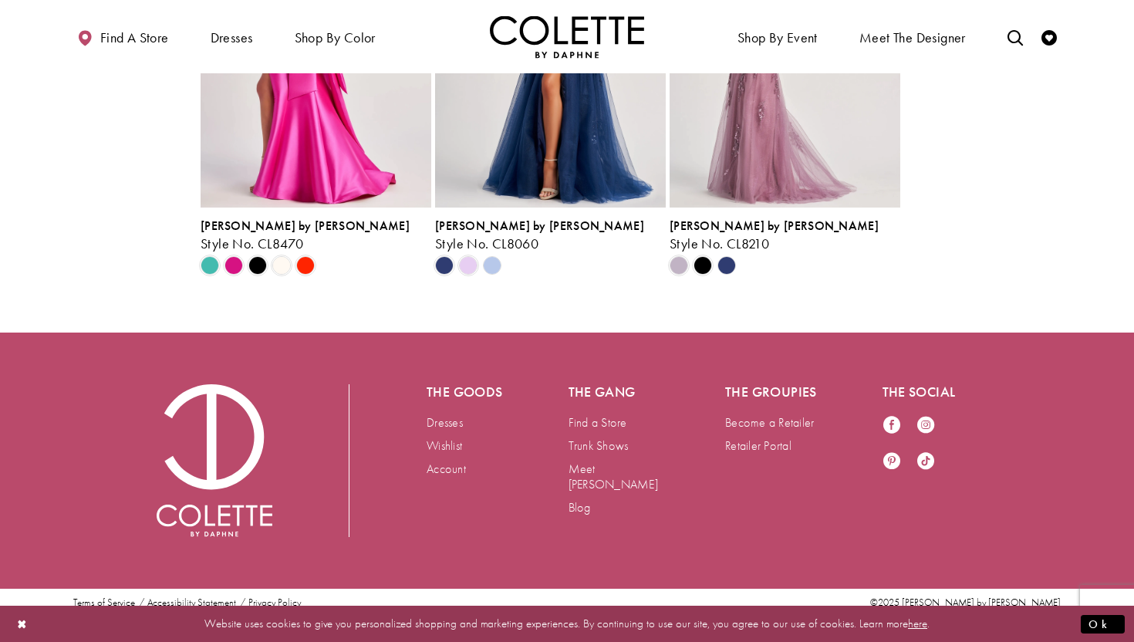
click at [301, 207] on img "Visit Colette by Daphne Style No. CL8470 Page" at bounding box center [316, 39] width 231 height 335
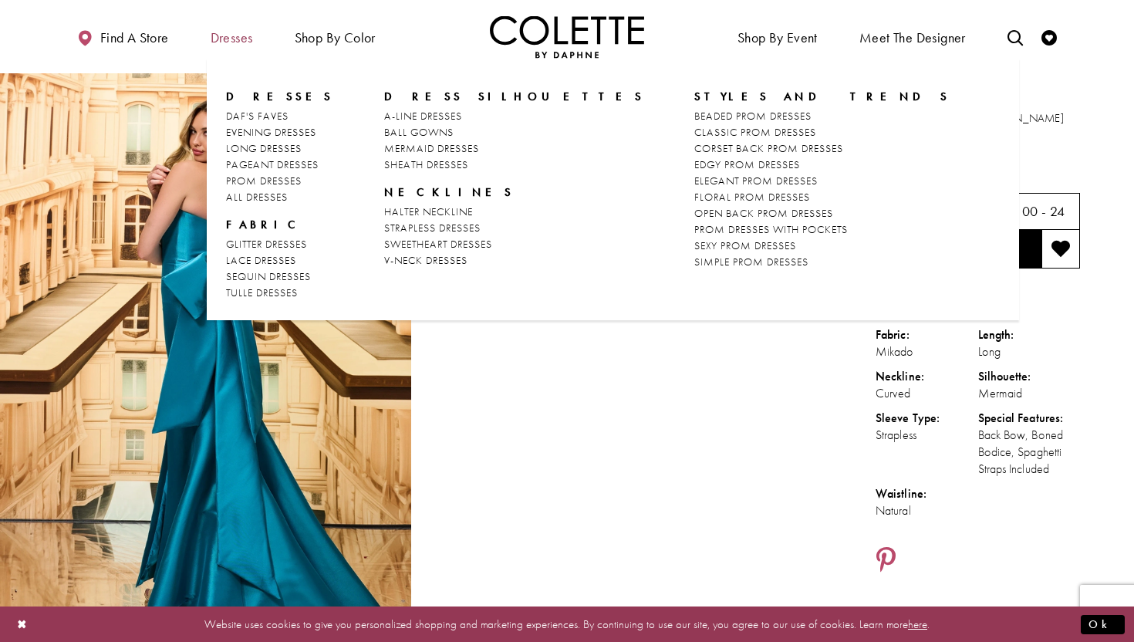
click at [234, 39] on span "Dresses" at bounding box center [232, 37] width 42 height 15
click at [271, 256] on span "LACE DRESSES" at bounding box center [261, 260] width 70 height 14
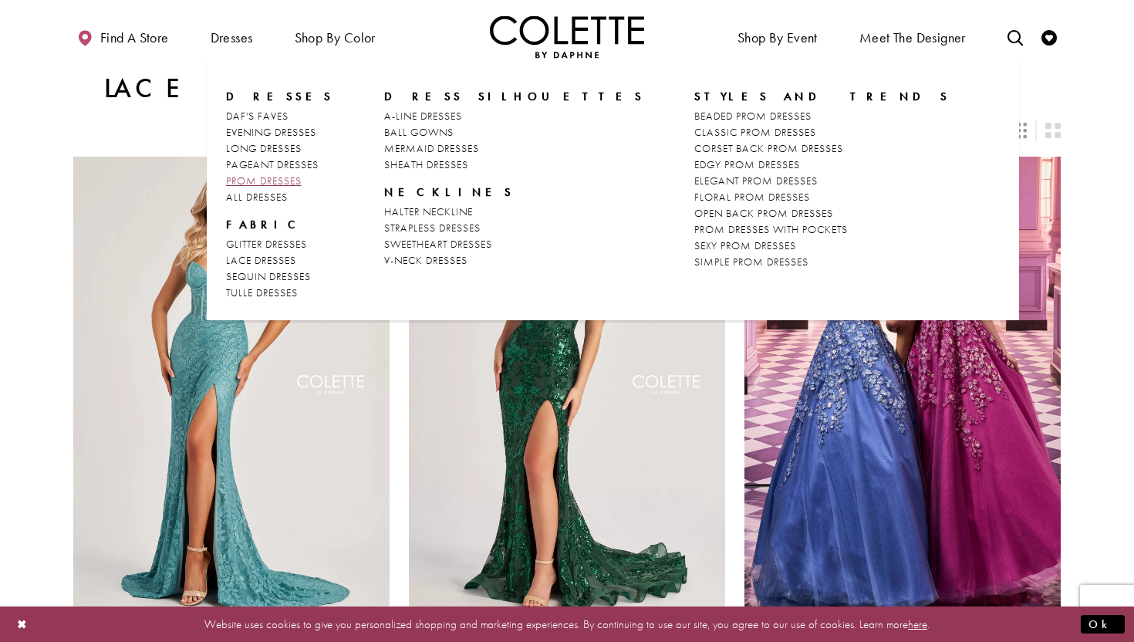
click at [278, 173] on link "PROM DRESSES" at bounding box center [280, 181] width 108 height 16
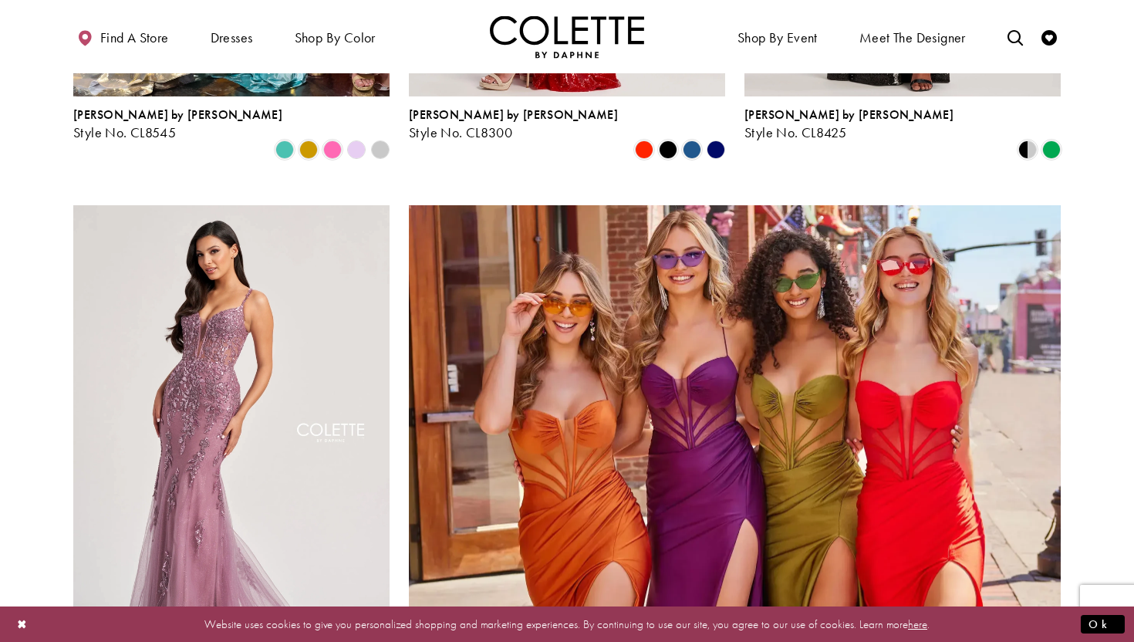
scroll to position [3105, 0]
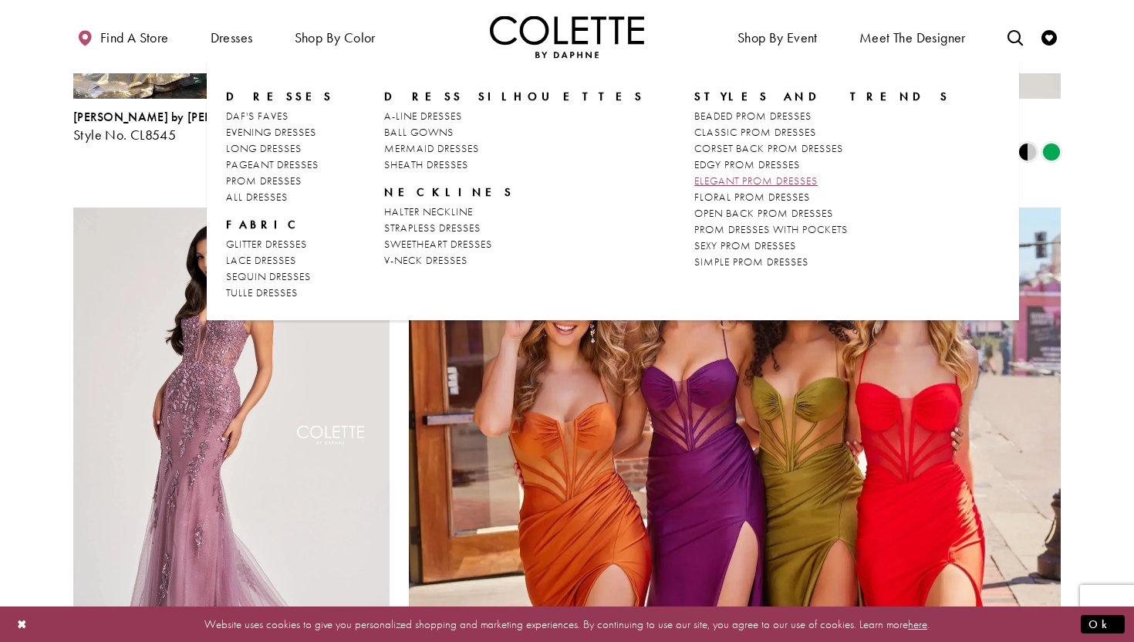
click at [694, 180] on span "ELEGANT PROM DRESSES" at bounding box center [755, 181] width 123 height 14
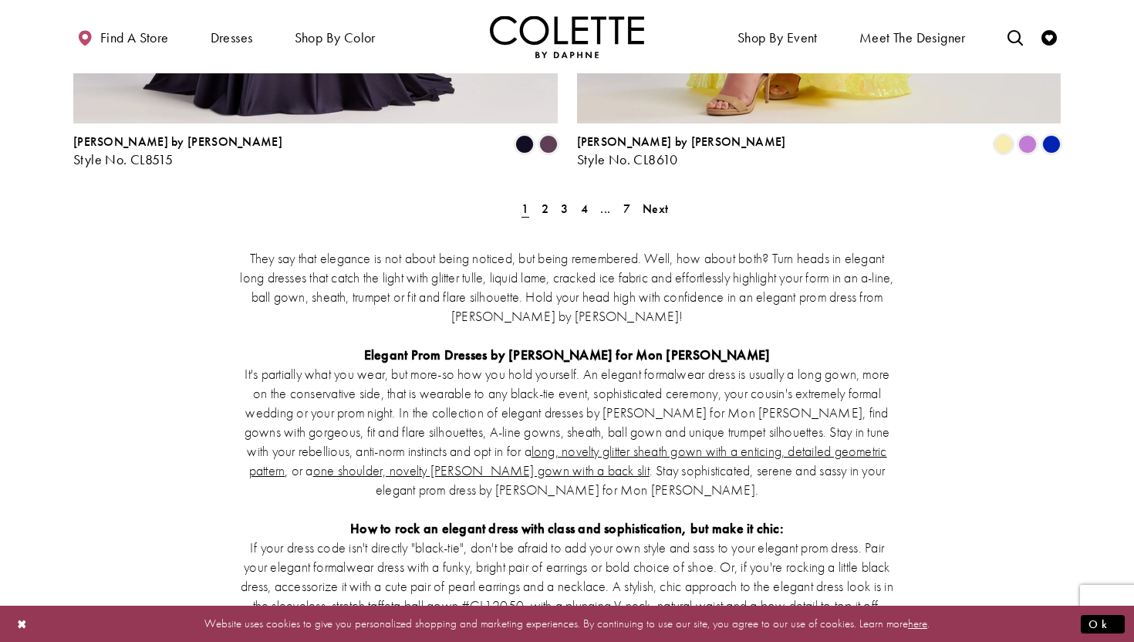
scroll to position [2785, 0]
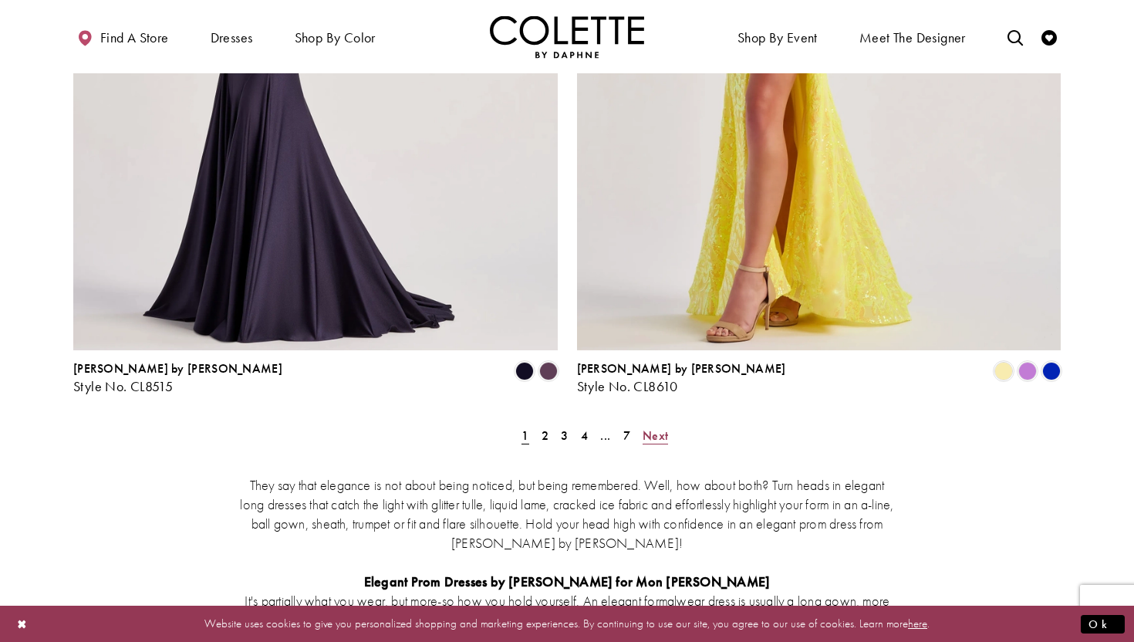
click at [662, 427] on span "Next" at bounding box center [654, 435] width 25 height 16
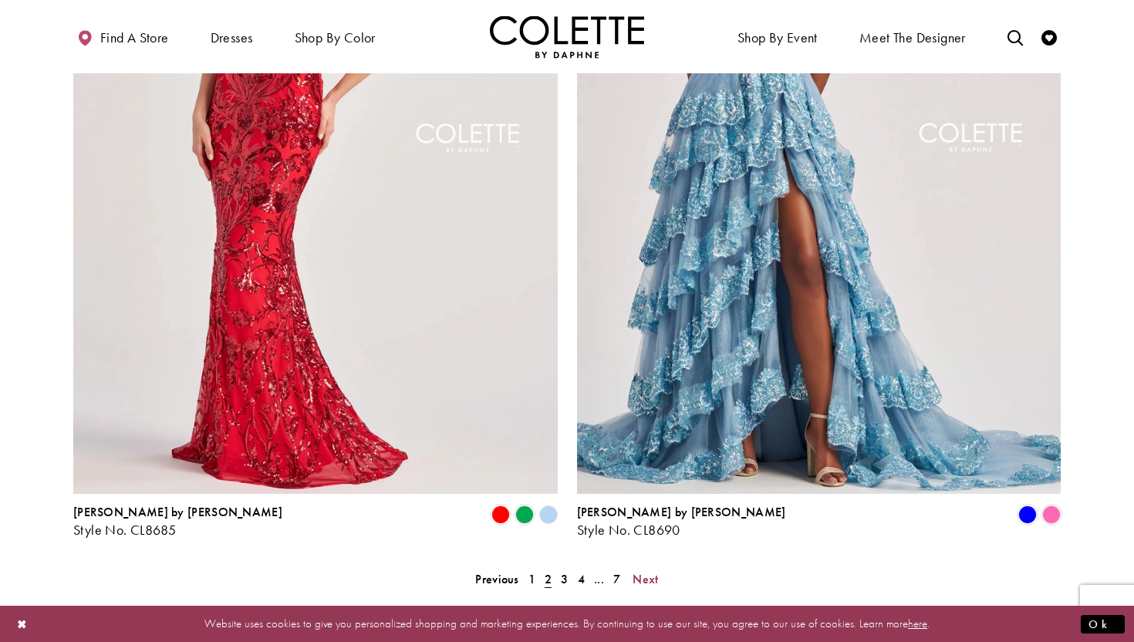
scroll to position [2658, 0]
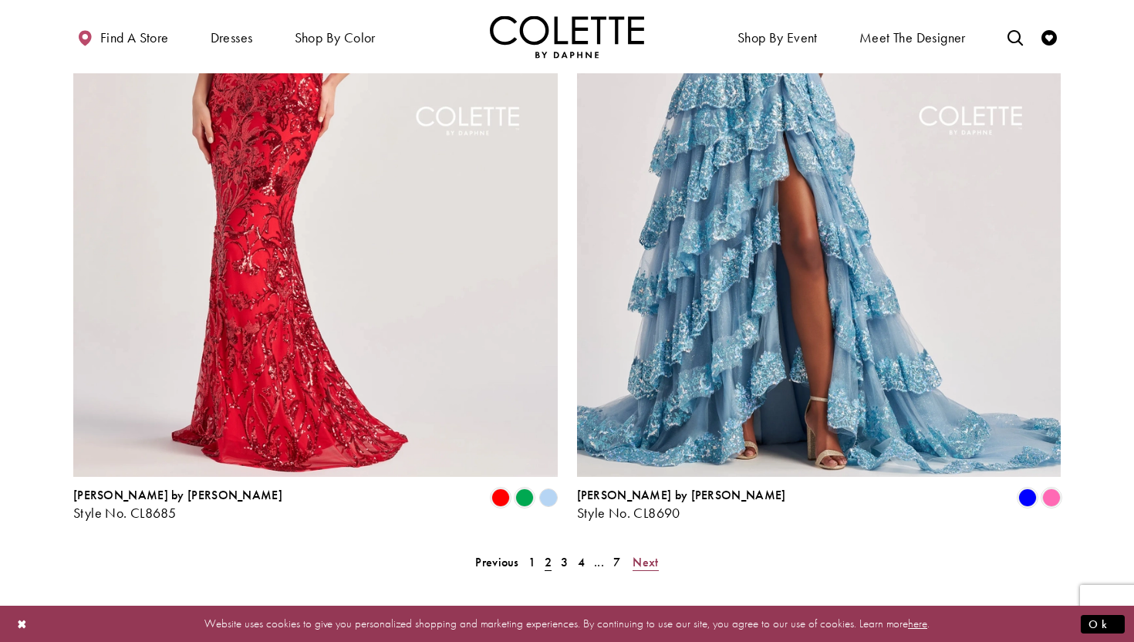
click at [656, 554] on span "Next" at bounding box center [644, 562] width 25 height 16
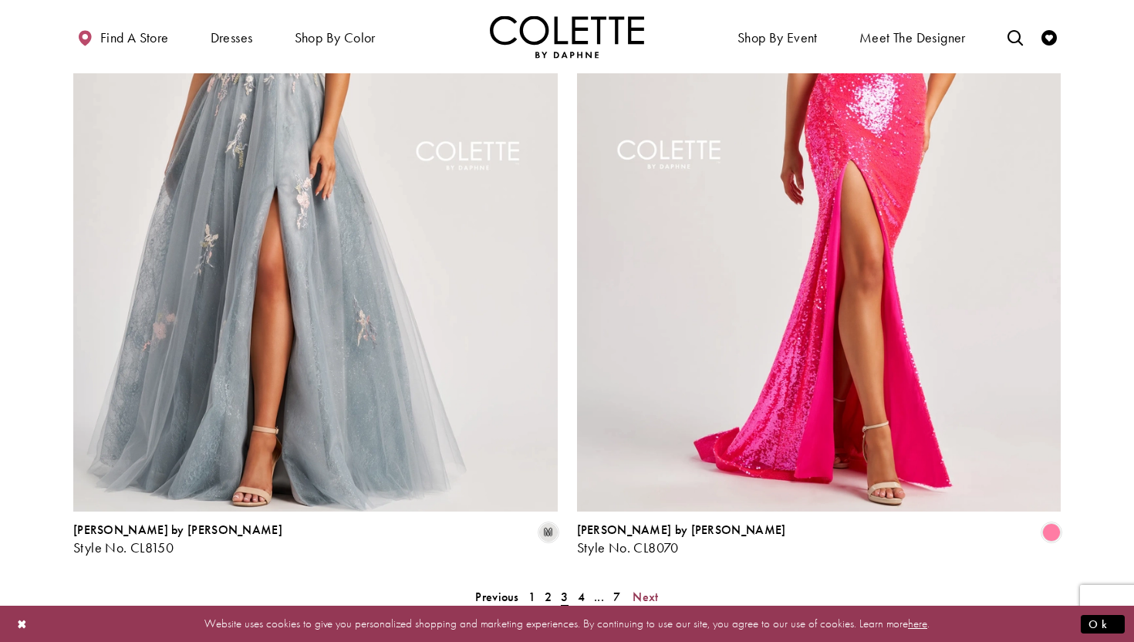
scroll to position [2624, 0]
click at [635, 588] on span "Next" at bounding box center [644, 596] width 25 height 16
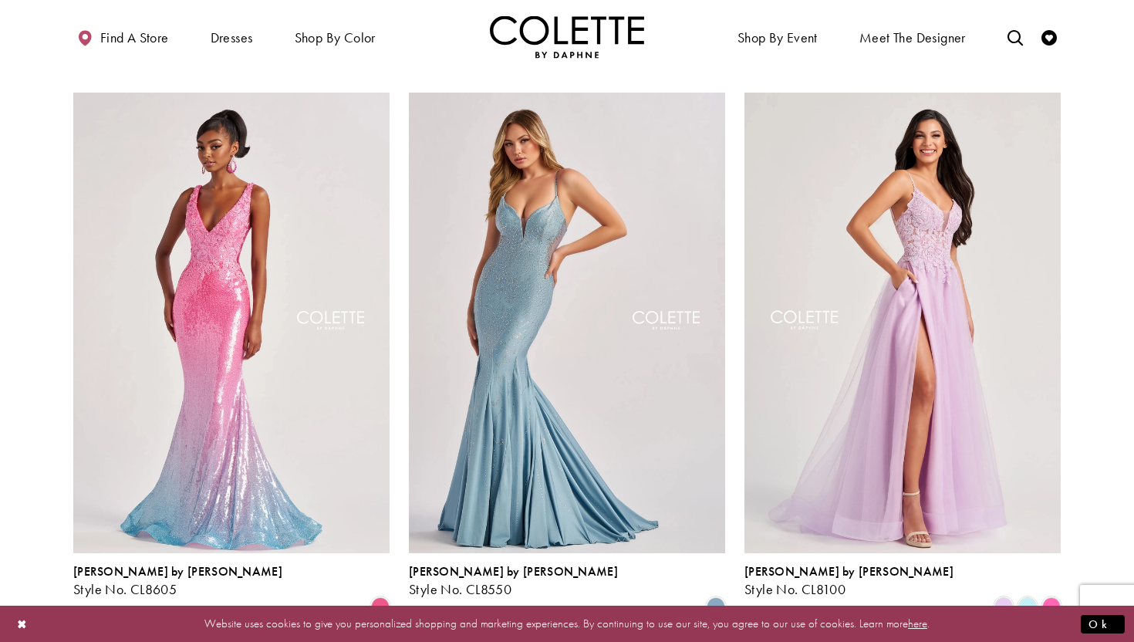
scroll to position [660, 0]
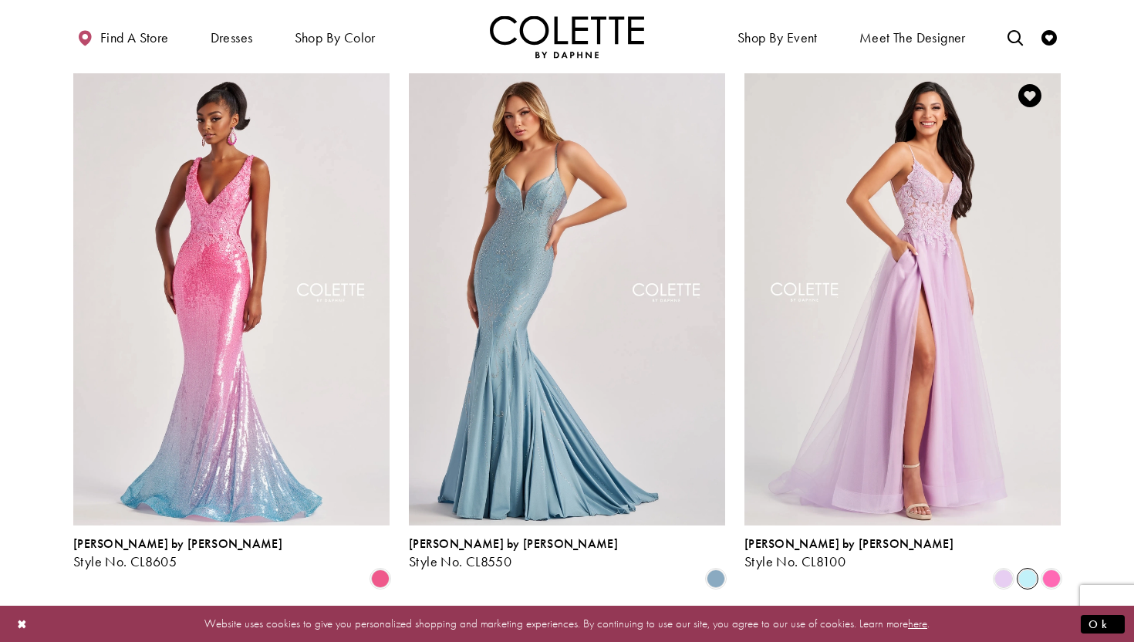
click at [1028, 569] on span "Product List" at bounding box center [1027, 578] width 19 height 19
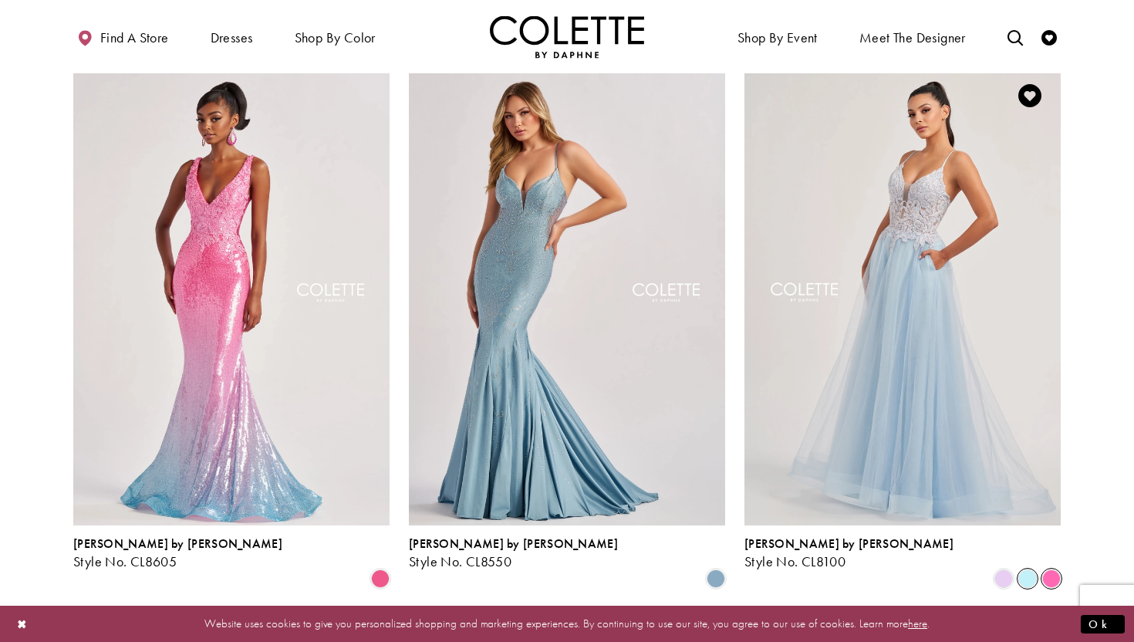
click at [1054, 569] on span "Product List" at bounding box center [1051, 578] width 19 height 19
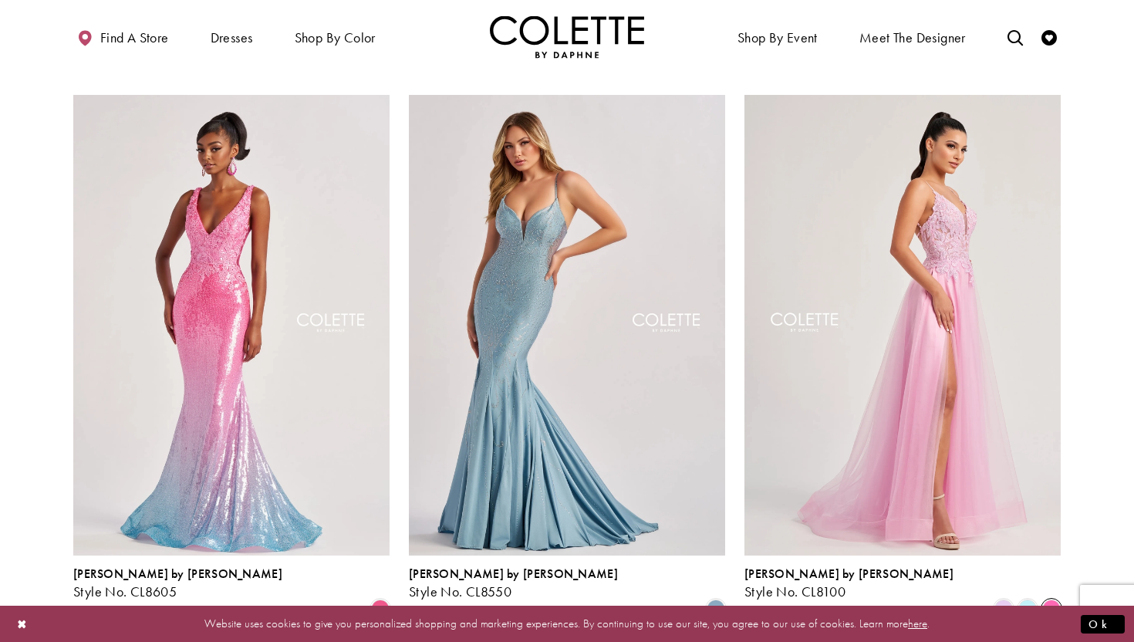
scroll to position [645, 0]
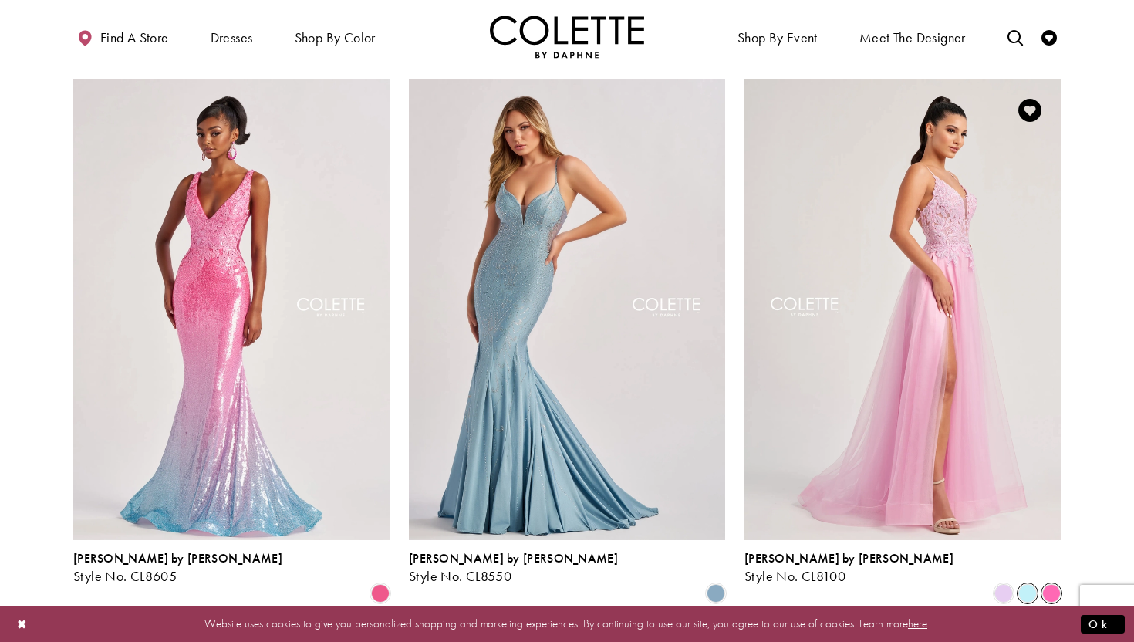
click at [1023, 584] on span "Product List" at bounding box center [1027, 593] width 19 height 19
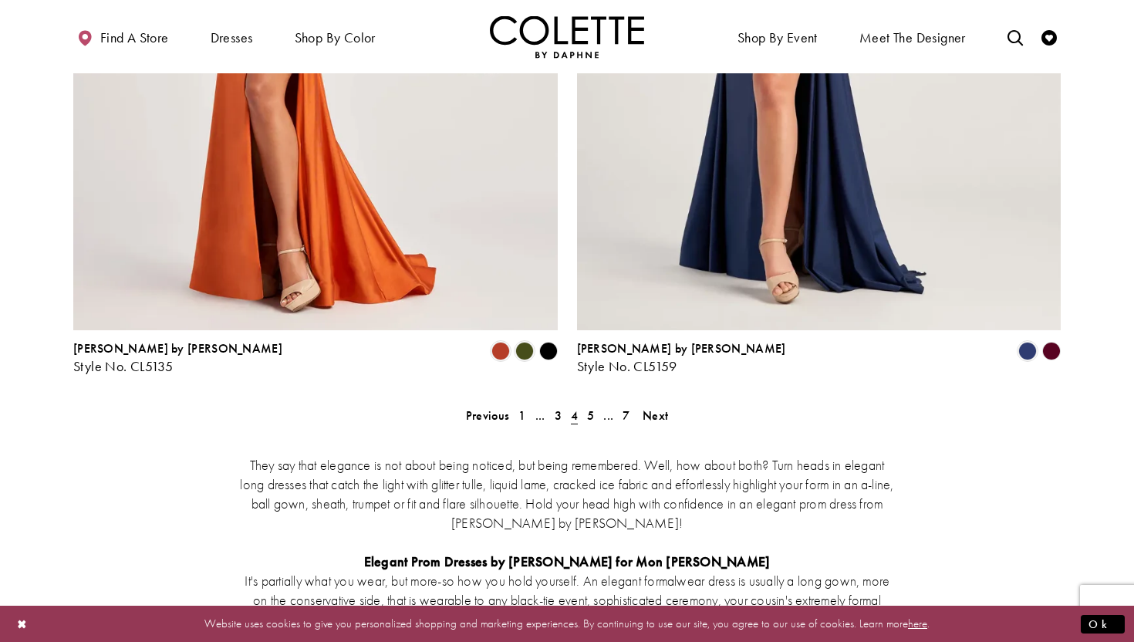
scroll to position [2941, 0]
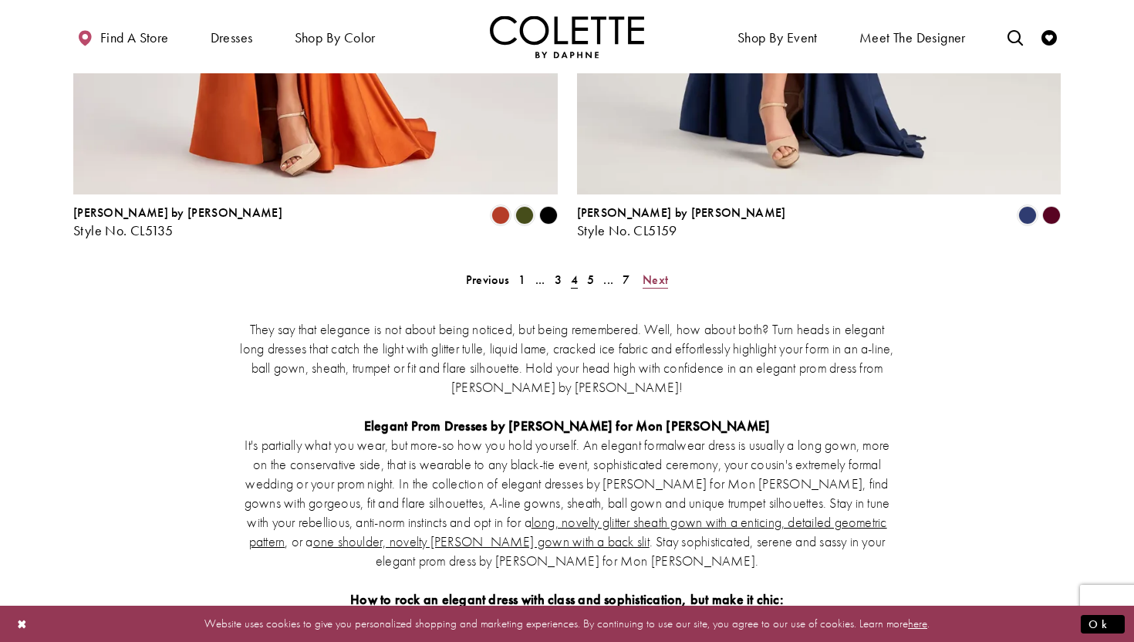
click at [666, 271] on span "Next" at bounding box center [654, 279] width 25 height 16
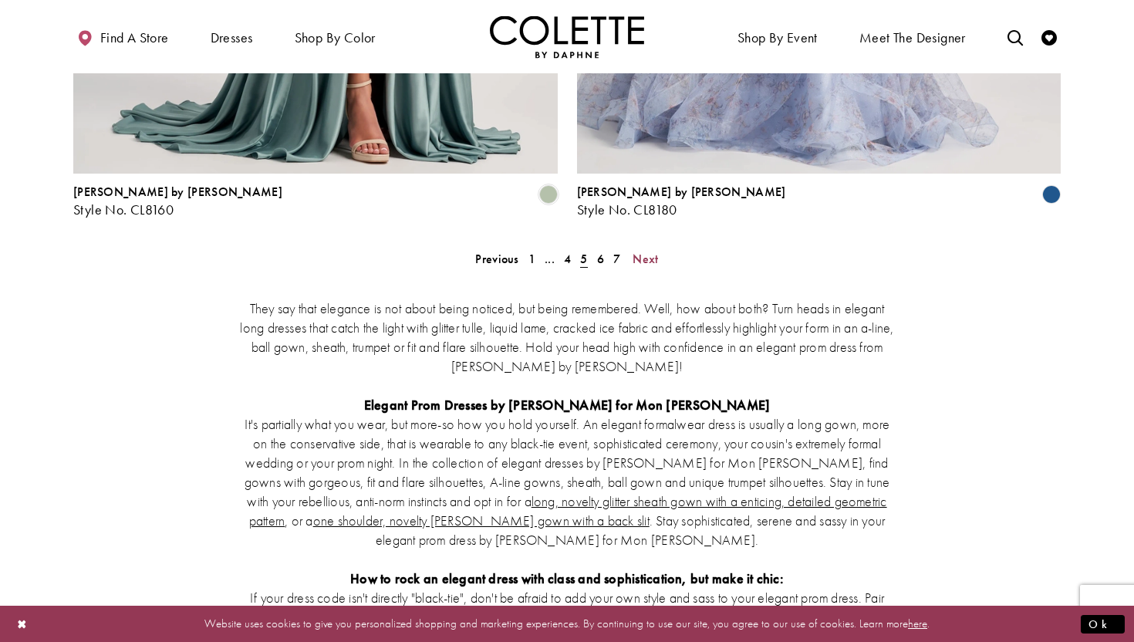
scroll to position [2924, 0]
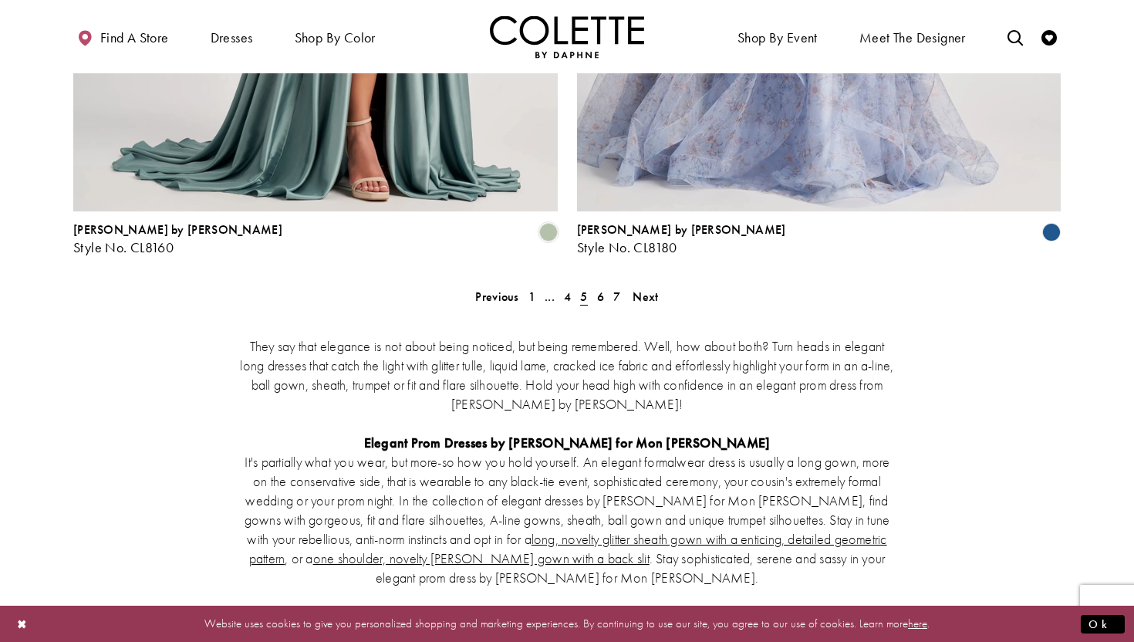
click at [627, 285] on ul "Previous 1 ... 4 5 6 7 Next" at bounding box center [566, 296] width 665 height 22
click at [637, 288] on span "Next" at bounding box center [644, 296] width 25 height 16
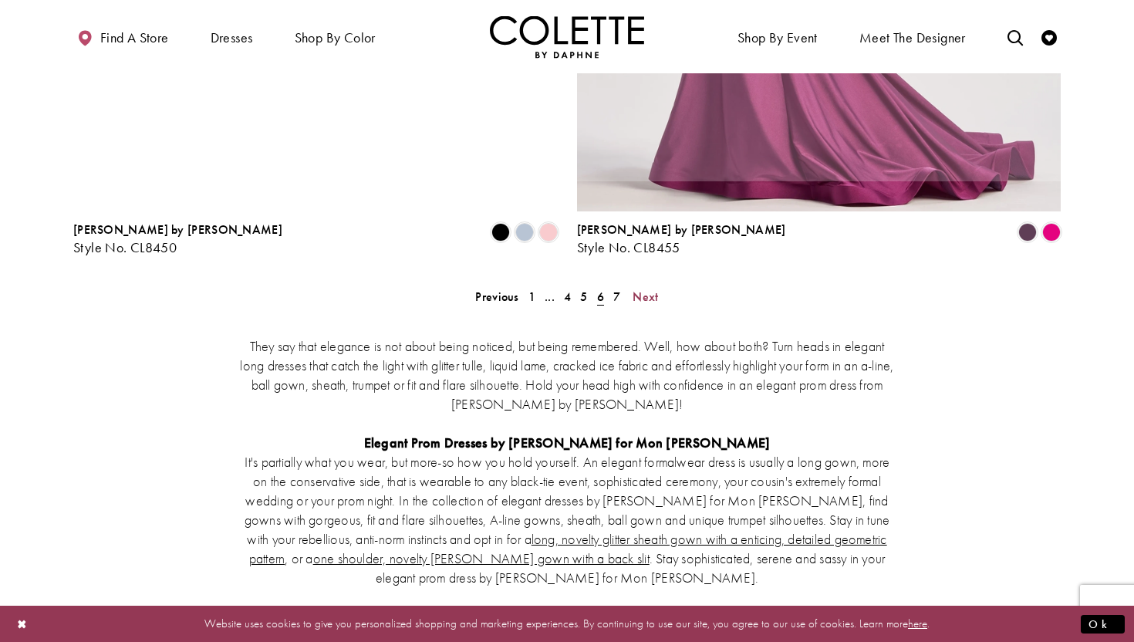
scroll to position [83, 0]
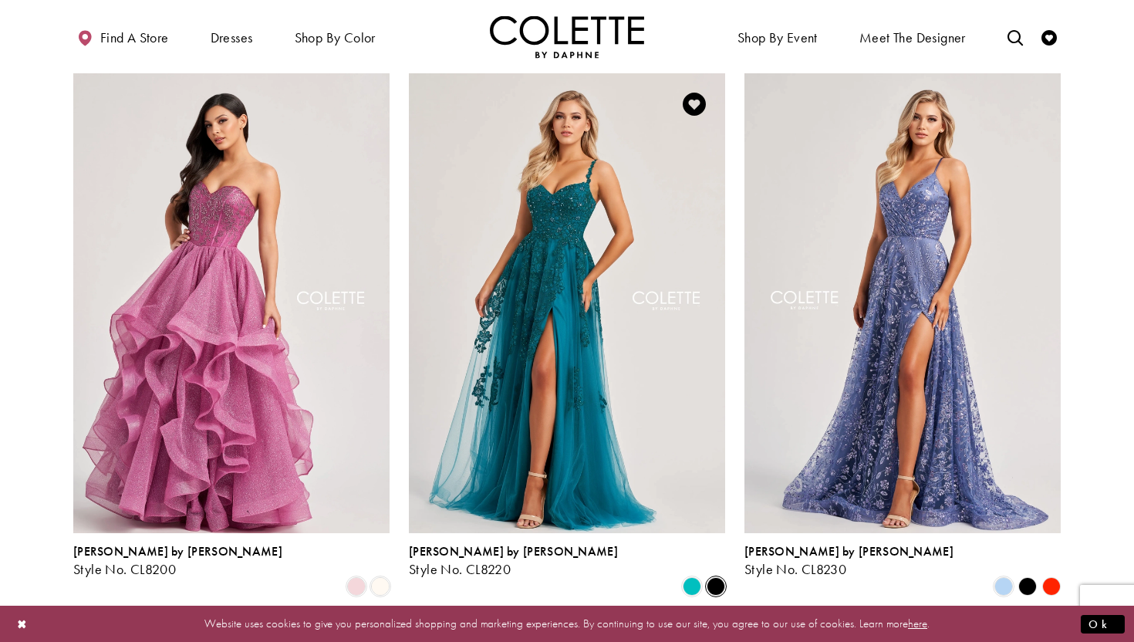
click at [717, 577] on span "Product List" at bounding box center [715, 586] width 19 height 19
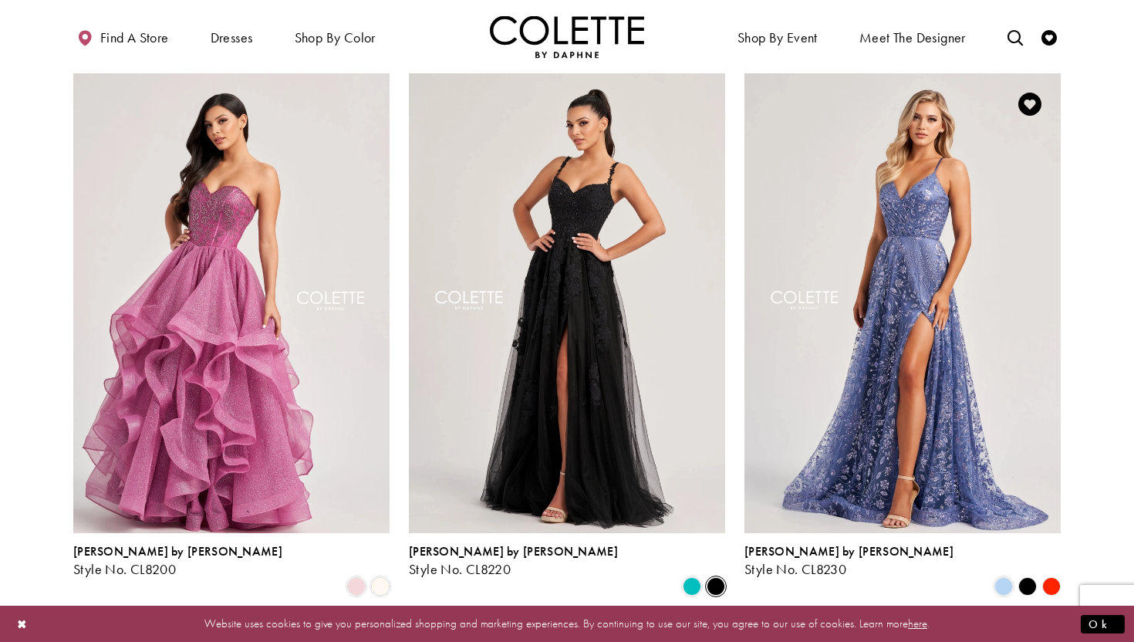
click at [1054, 575] on polygon "Product List" at bounding box center [1051, 587] width 24 height 24
click at [1055, 575] on polygon "Product List" at bounding box center [1051, 587] width 24 height 24
click at [1051, 575] on polygon "Product List" at bounding box center [1051, 587] width 24 height 24
click at [1050, 575] on polygon "Product List" at bounding box center [1051, 587] width 24 height 24
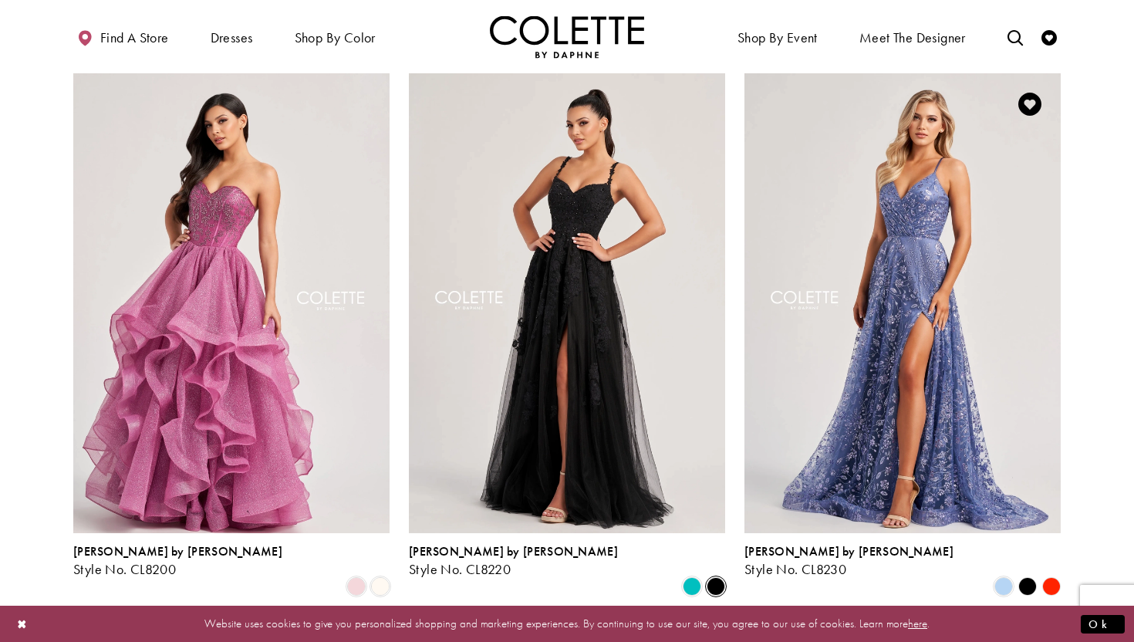
click at [1050, 575] on polygon "Product List" at bounding box center [1051, 587] width 24 height 24
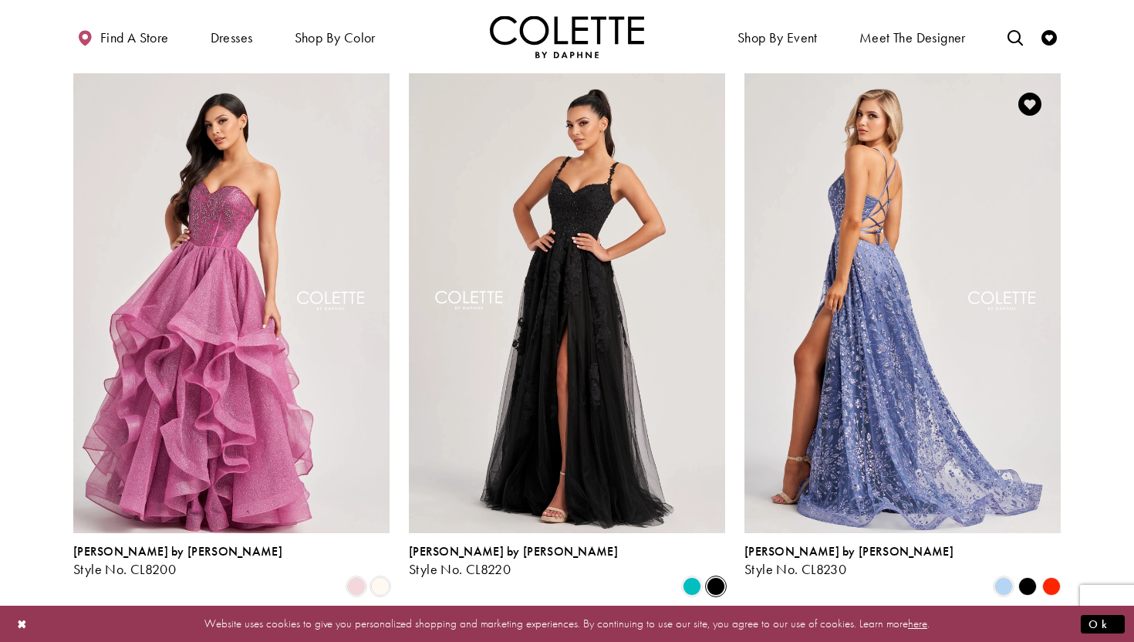
click at [966, 470] on img "Visit Colette by Daphne Style No. CL8230 Page" at bounding box center [902, 303] width 316 height 460
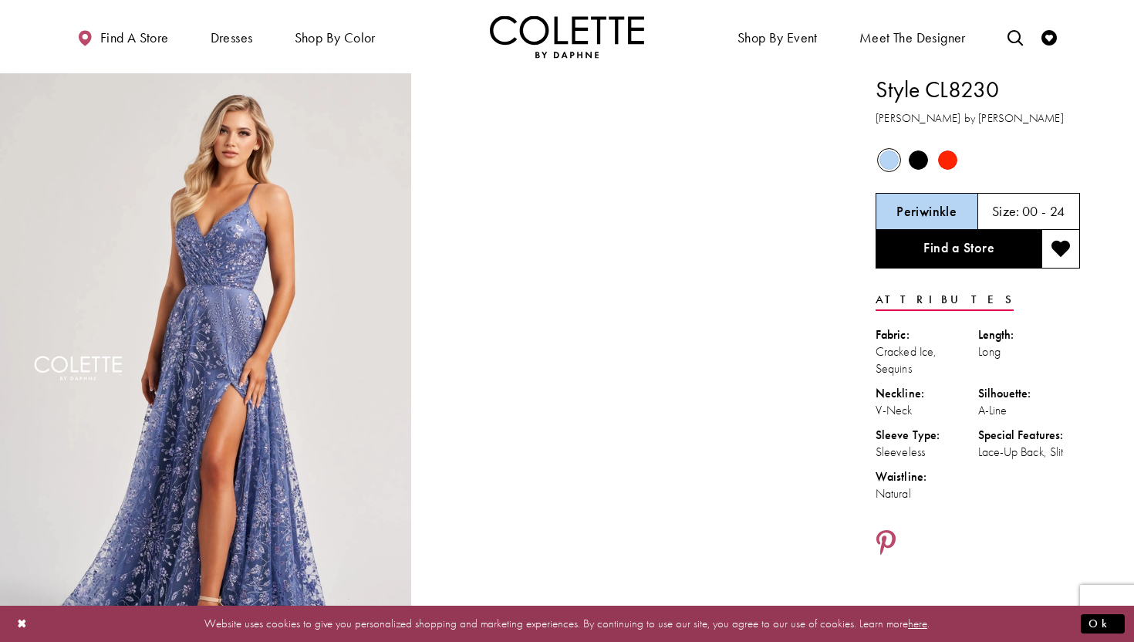
click at [951, 158] on span "Product color controls state depends on size chosen" at bounding box center [947, 159] width 19 height 19
click at [898, 166] on div "Out of Stock" at bounding box center [888, 160] width 27 height 27
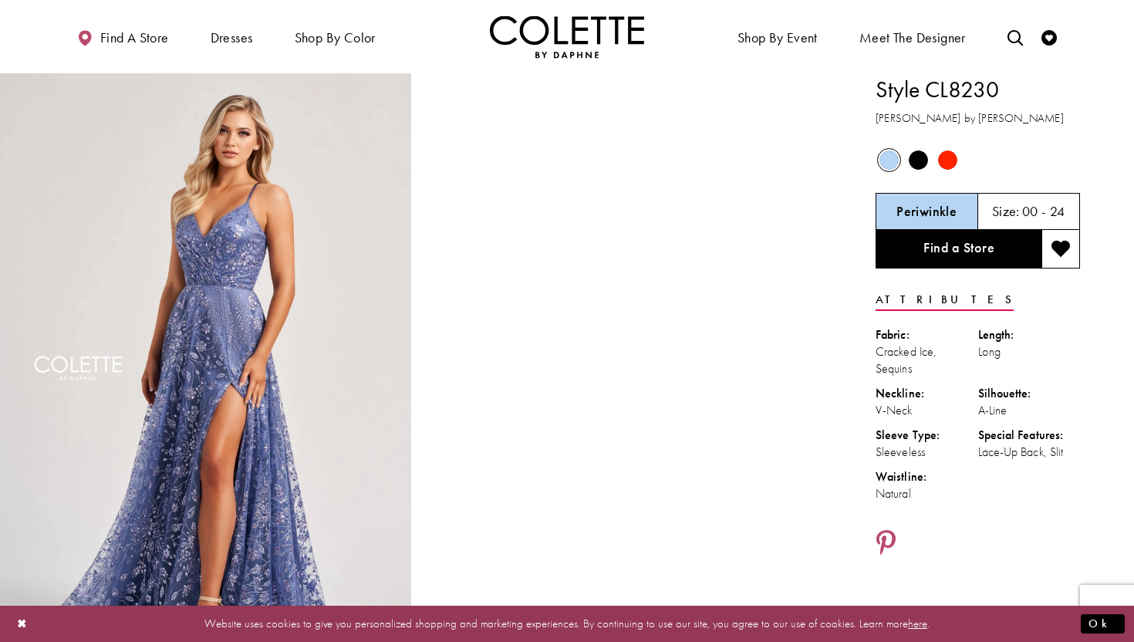
click at [919, 164] on span "Product color controls state depends on size chosen" at bounding box center [917, 159] width 19 height 19
click at [918, 164] on span "Product color controls state depends on size chosen" at bounding box center [917, 159] width 19 height 19
click at [957, 164] on div "Out of Stock" at bounding box center [947, 160] width 27 height 27
click at [954, 162] on span "Product color controls state depends on size chosen" at bounding box center [947, 159] width 19 height 19
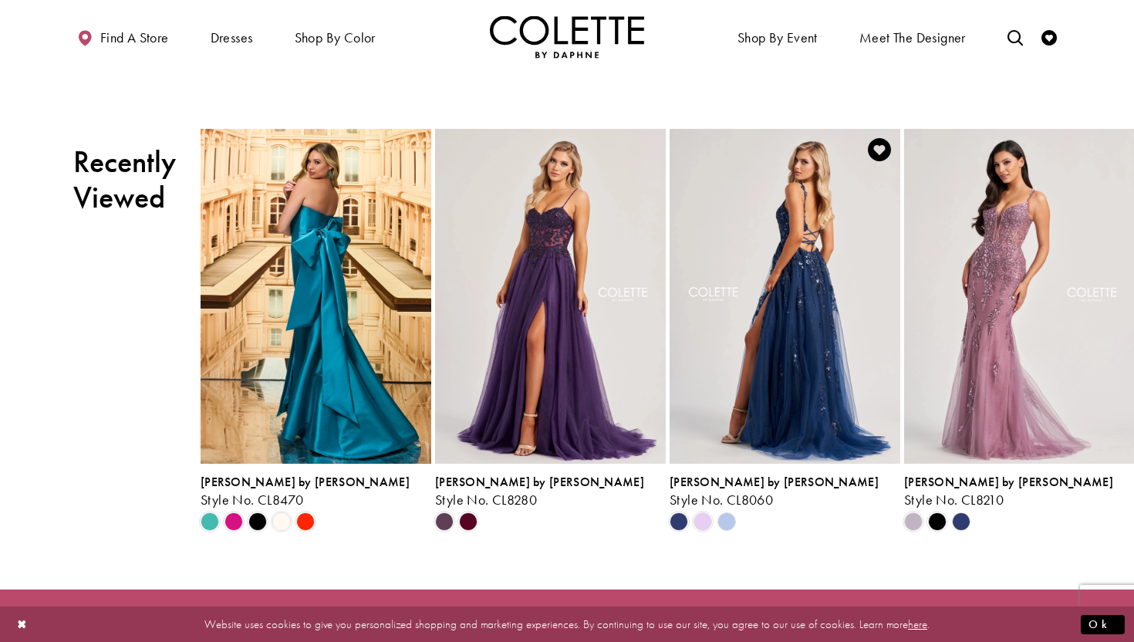
scroll to position [1229, 0]
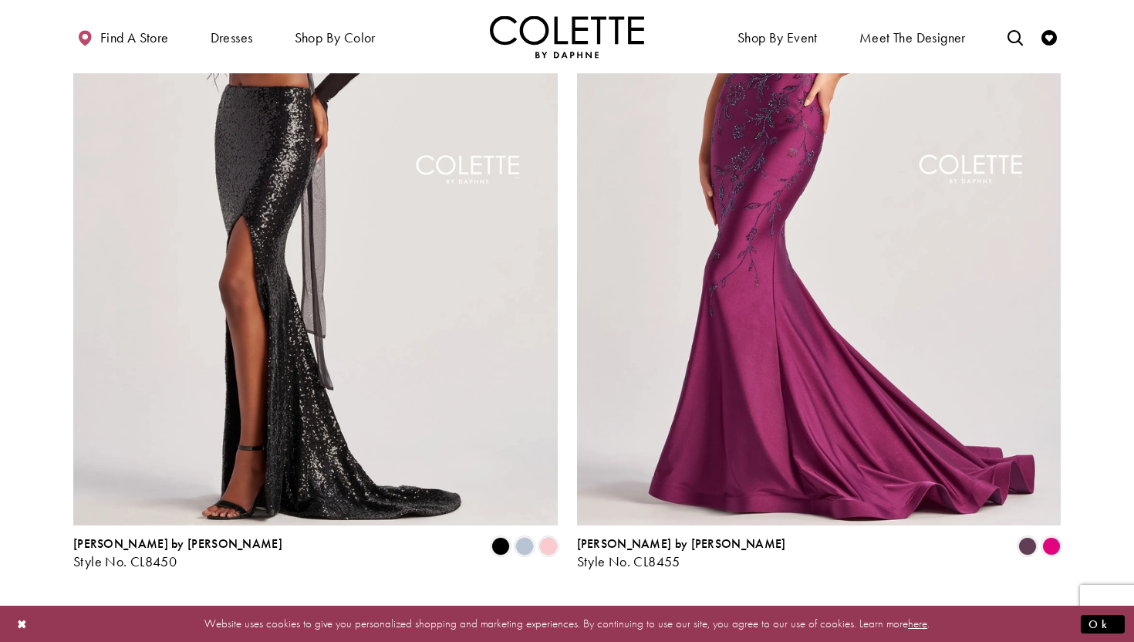
scroll to position [2678, 0]
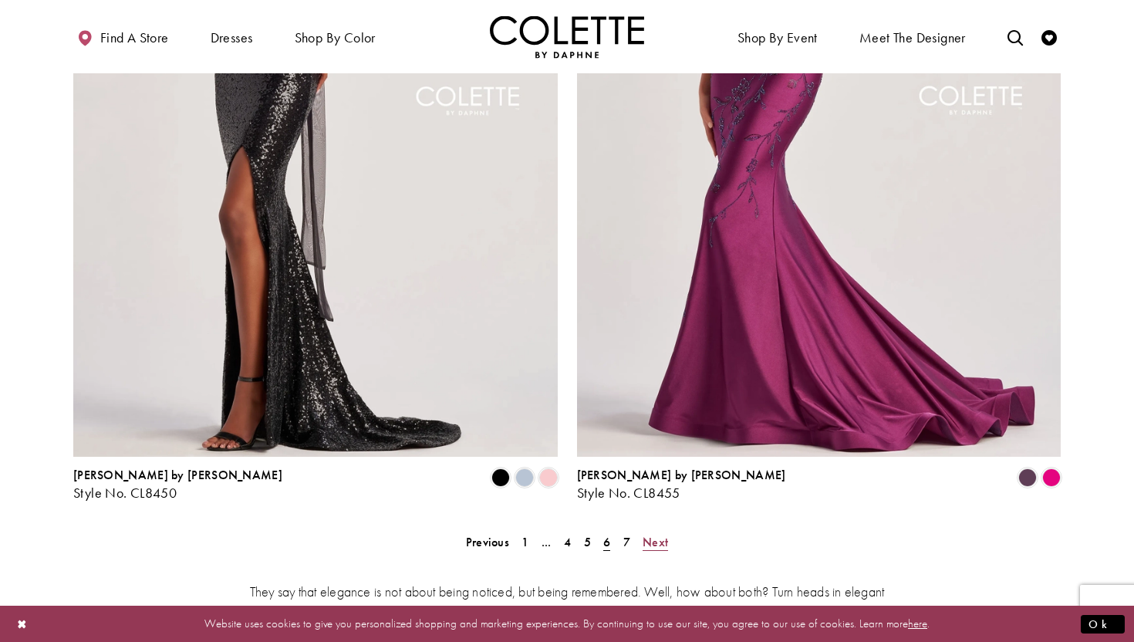
click at [654, 534] on span "Next" at bounding box center [654, 542] width 25 height 16
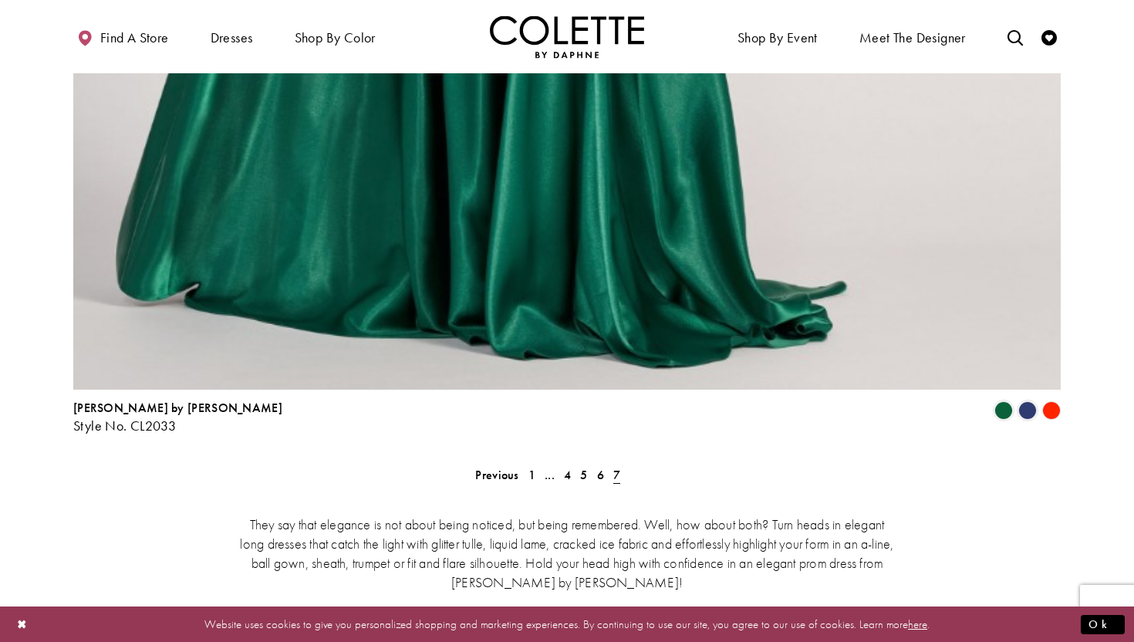
scroll to position [2306, 0]
